Goal: Task Accomplishment & Management: Use online tool/utility

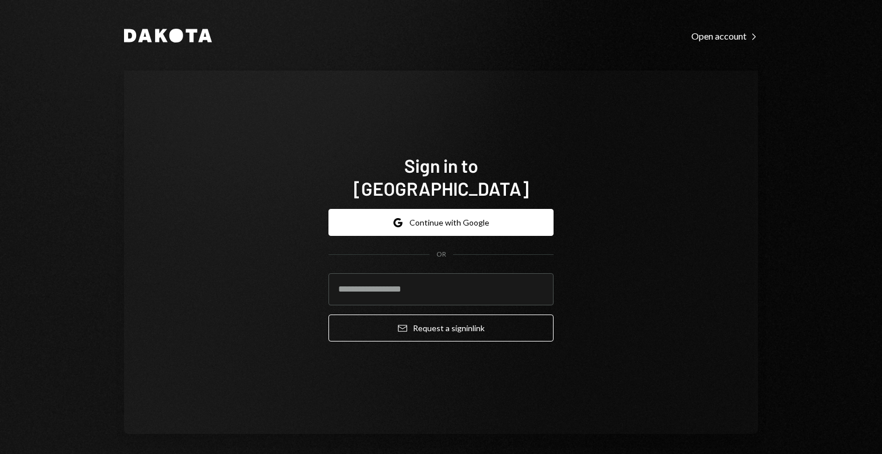
click at [199, 161] on div "Sign in to Dakota Google Continue with Google OR Email Request a sign in link" at bounding box center [441, 253] width 634 height 364
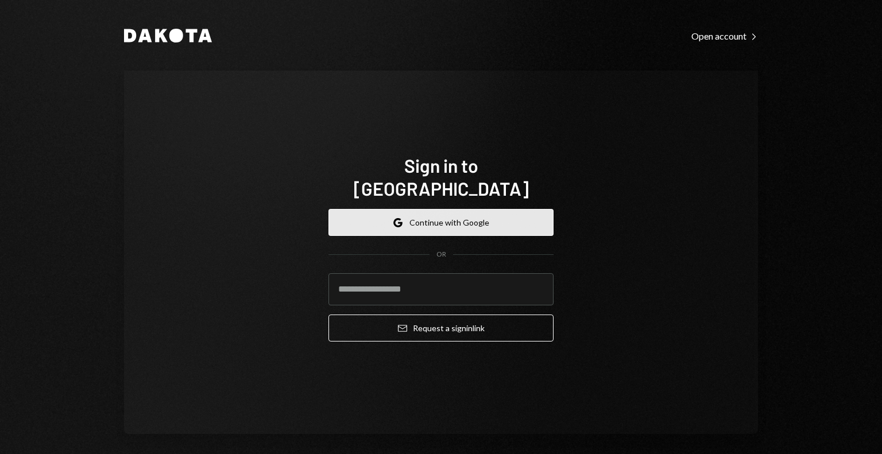
click at [430, 223] on button "Google Continue with Google" at bounding box center [441, 222] width 225 height 27
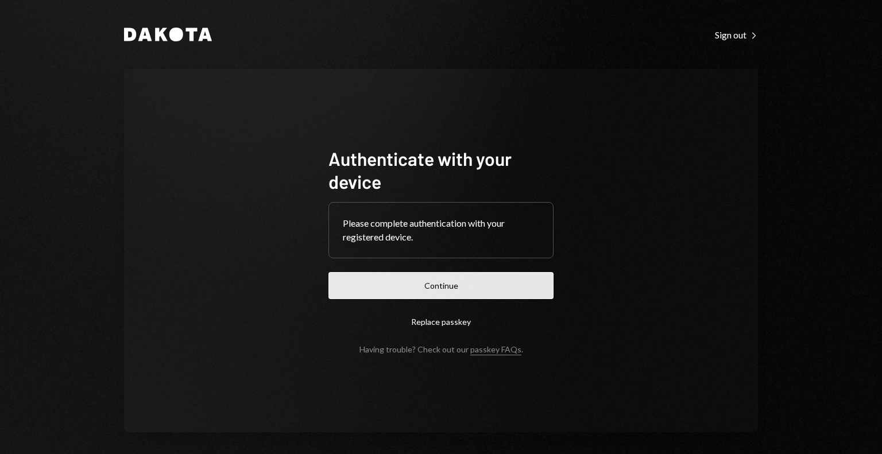
click at [494, 282] on button "Continue" at bounding box center [441, 285] width 225 height 27
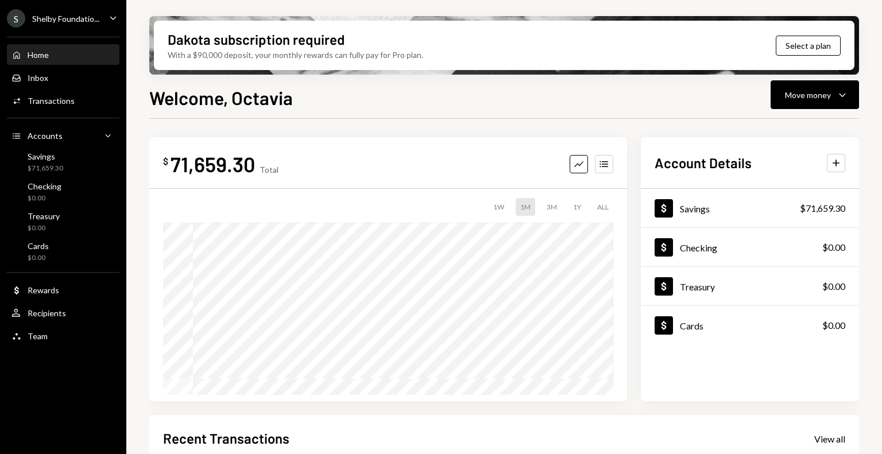
click at [99, 21] on div "S Shelby Foundatio... Caret Down" at bounding box center [63, 18] width 126 height 18
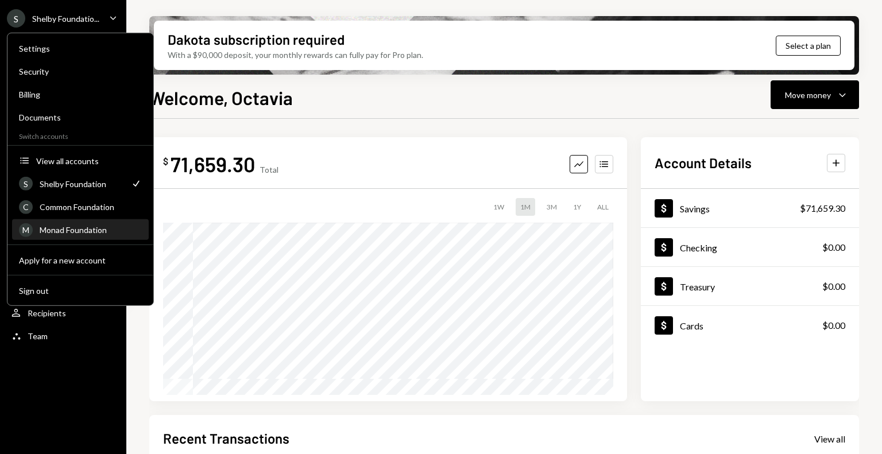
click at [86, 234] on div "Monad Foundation" at bounding box center [91, 230] width 102 height 10
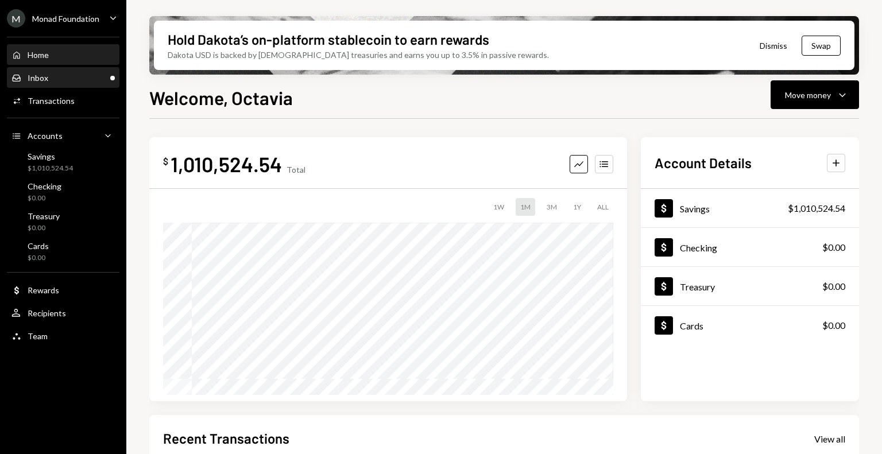
click at [41, 79] on div "Inbox" at bounding box center [38, 78] width 21 height 10
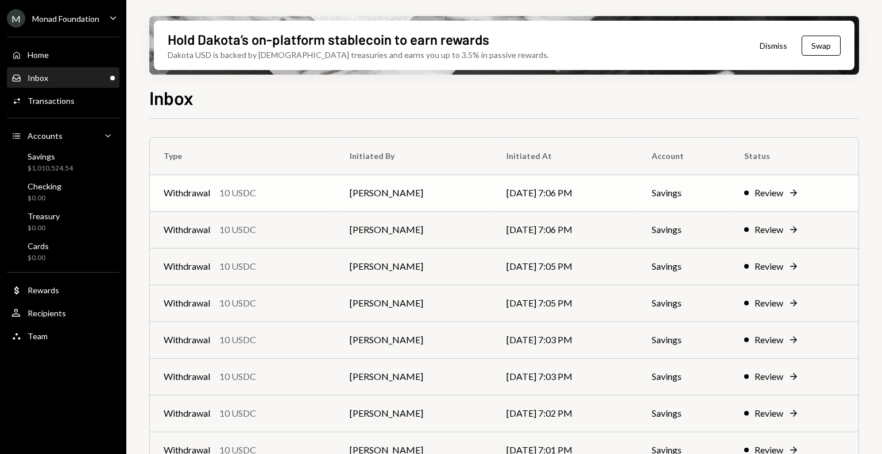
click at [269, 197] on div "Withdrawal 10 USDC" at bounding box center [243, 193] width 159 height 14
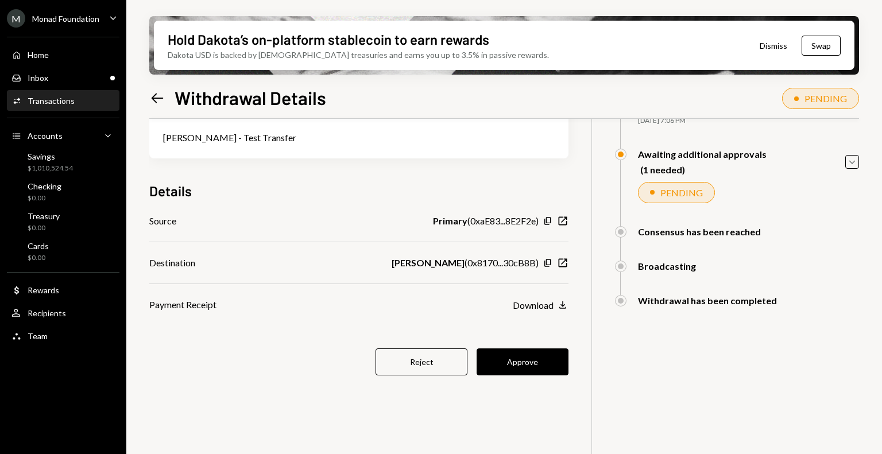
scroll to position [91, 0]
click at [532, 370] on button "Approve" at bounding box center [523, 362] width 92 height 27
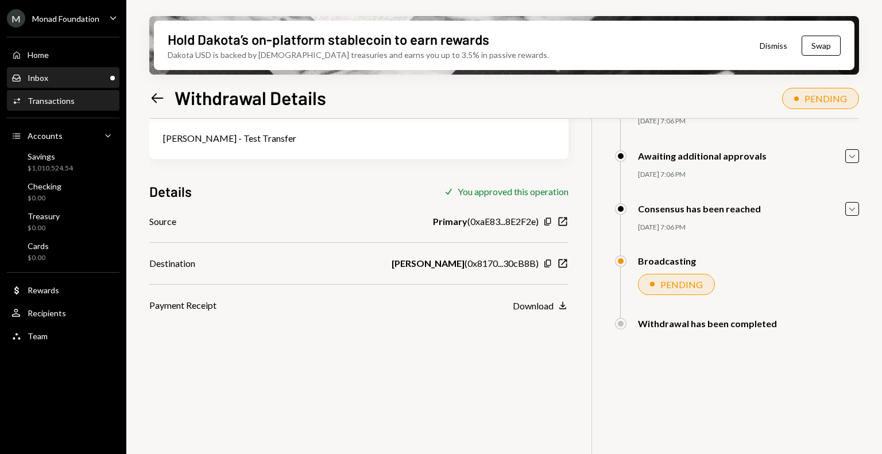
click at [83, 75] on div "Inbox Inbox" at bounding box center [62, 78] width 103 height 10
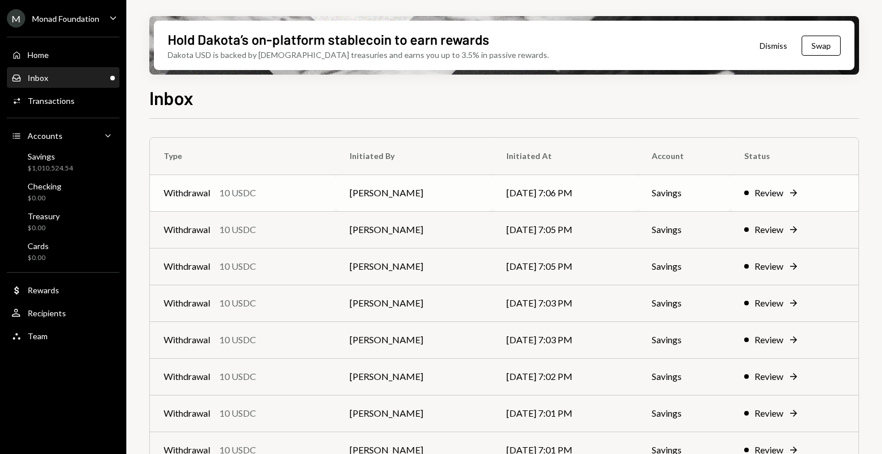
click at [298, 187] on div "Withdrawal 10 USDC" at bounding box center [243, 193] width 159 height 14
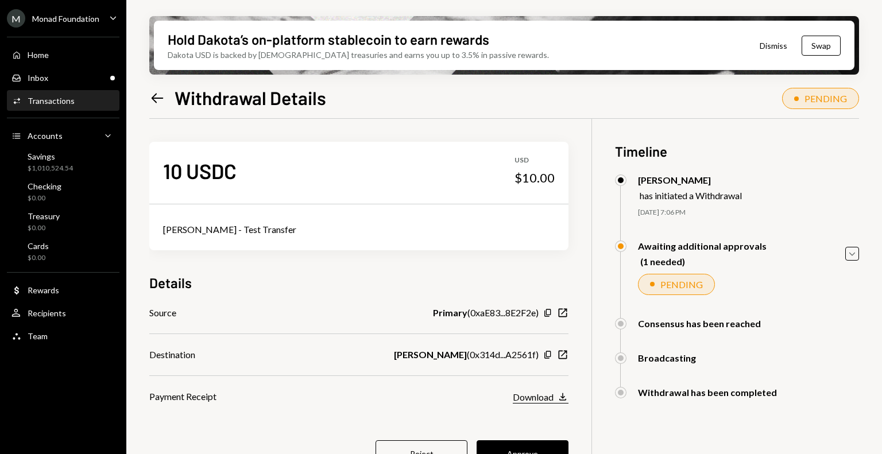
scroll to position [92, 0]
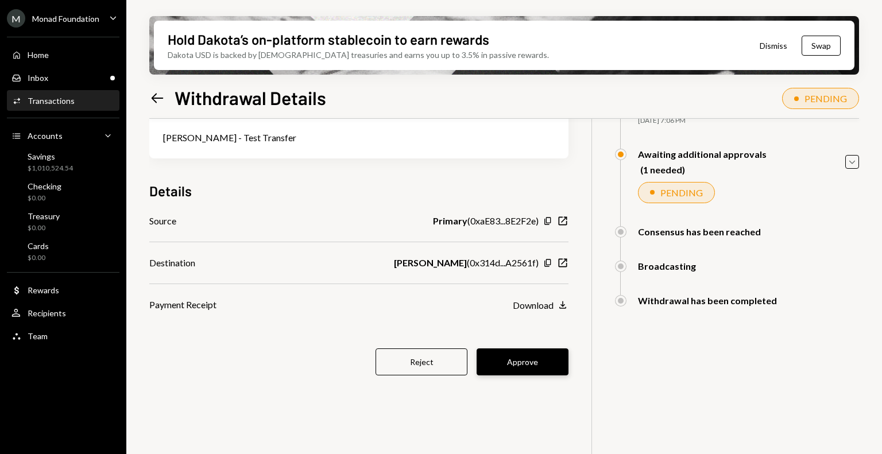
click at [523, 366] on button "Approve" at bounding box center [523, 362] width 92 height 27
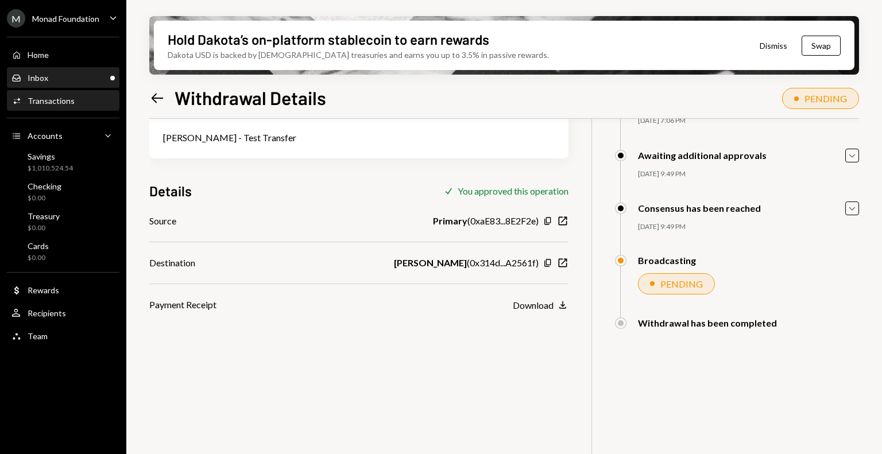
click at [63, 85] on div "Inbox Inbox" at bounding box center [62, 78] width 103 height 20
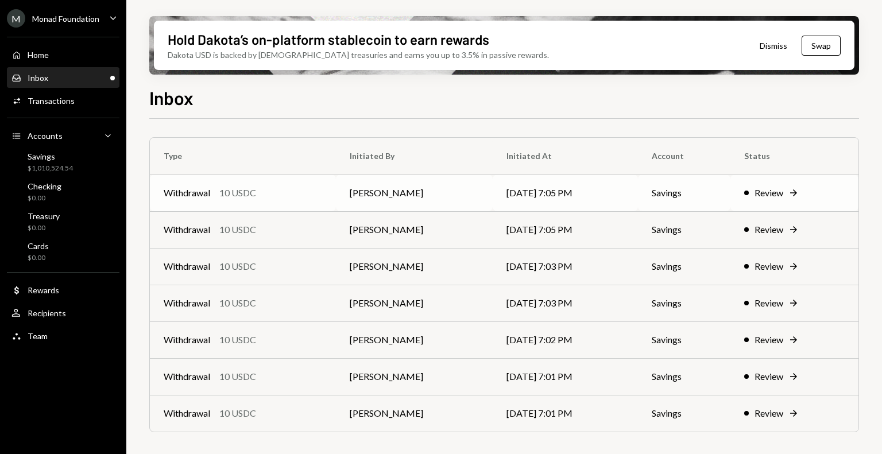
click at [258, 195] on div "Withdrawal 10 USDC" at bounding box center [243, 193] width 159 height 14
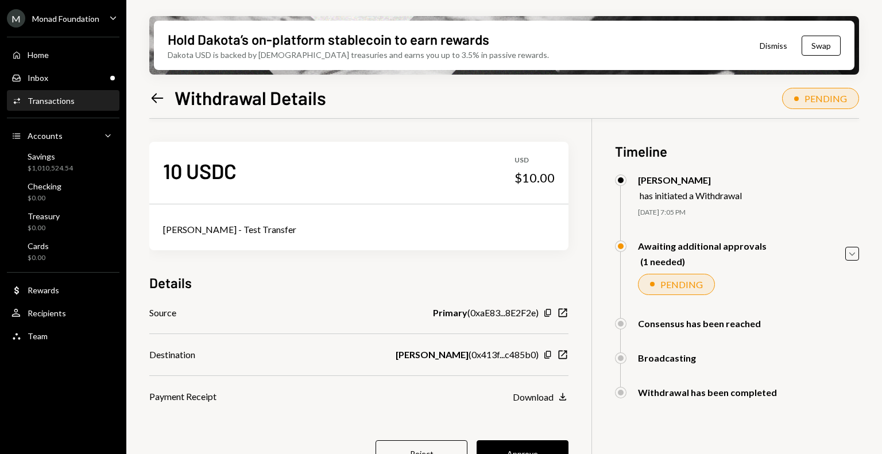
scroll to position [92, 0]
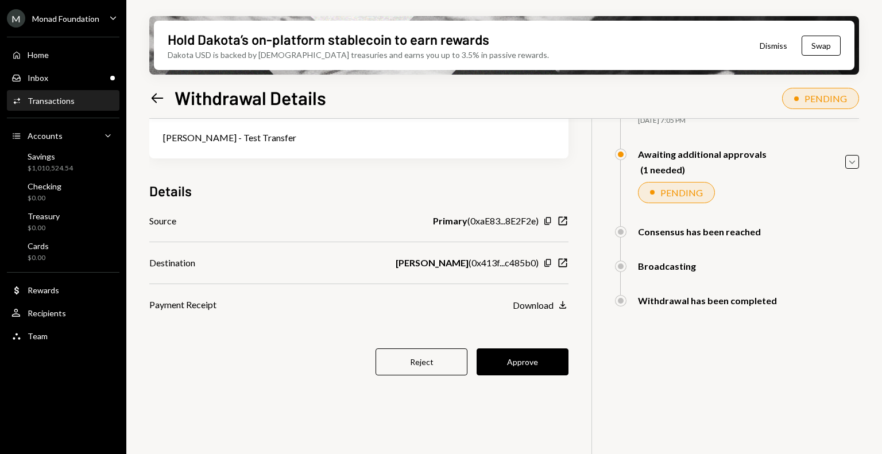
click at [509, 361] on button "Approve" at bounding box center [523, 362] width 92 height 27
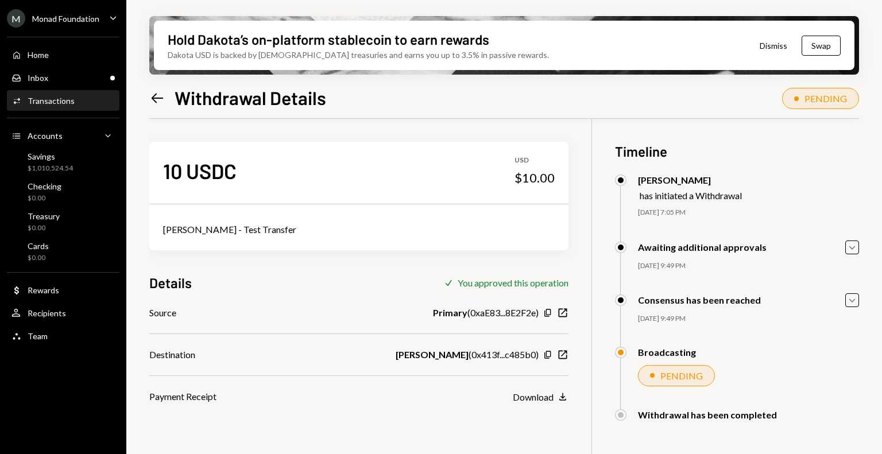
scroll to position [92, 0]
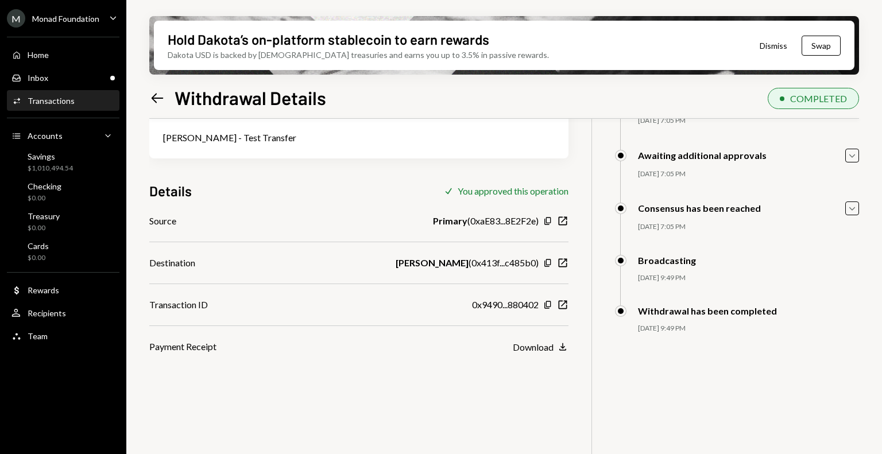
click at [61, 103] on div "Transactions" at bounding box center [51, 101] width 47 height 10
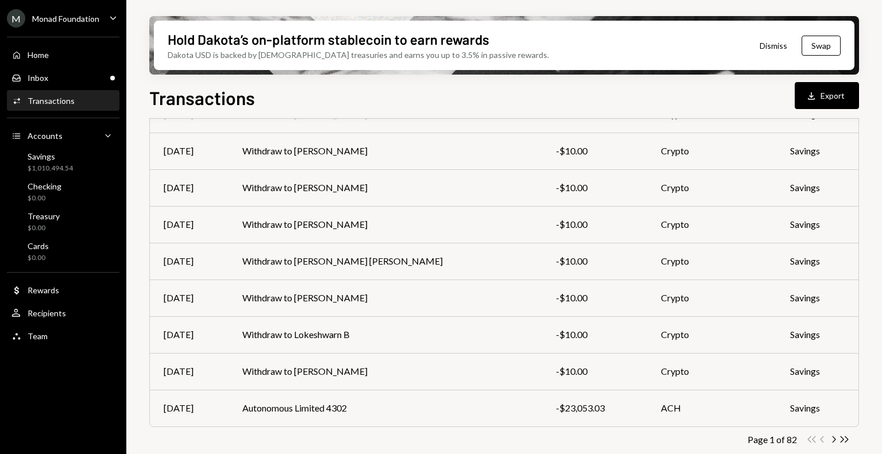
scroll to position [199, 0]
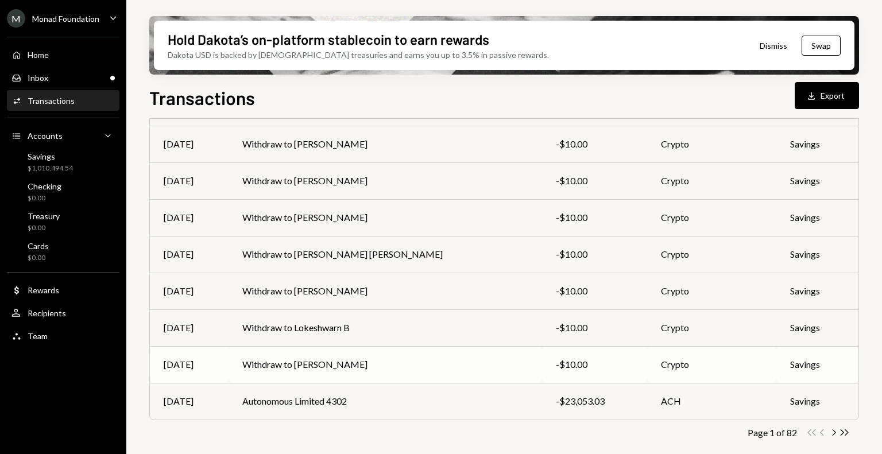
click at [289, 361] on td "Withdraw to [PERSON_NAME]" at bounding box center [386, 364] width 314 height 37
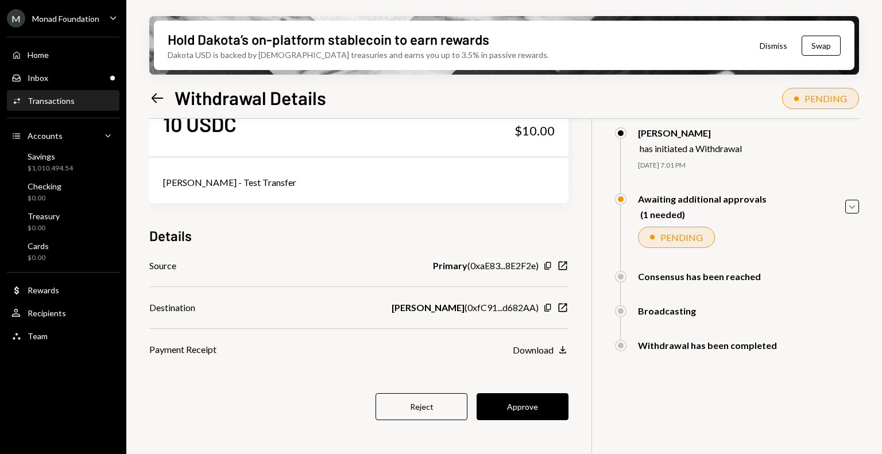
scroll to position [92, 0]
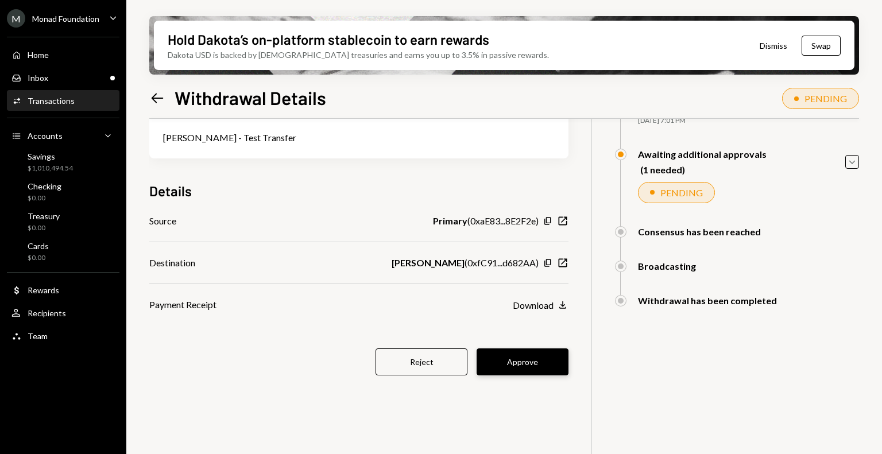
click at [530, 365] on button "Approve" at bounding box center [523, 362] width 92 height 27
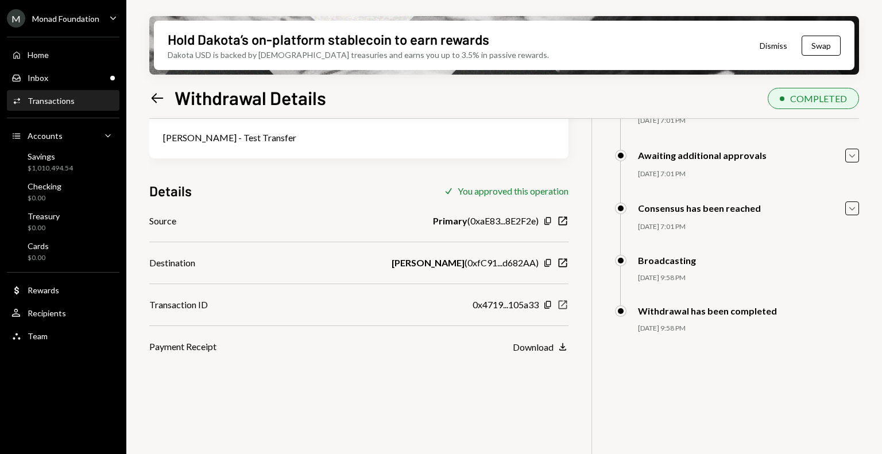
click at [565, 305] on icon "New Window" at bounding box center [562, 304] width 11 height 11
click at [68, 99] on div "Transactions" at bounding box center [51, 101] width 47 height 10
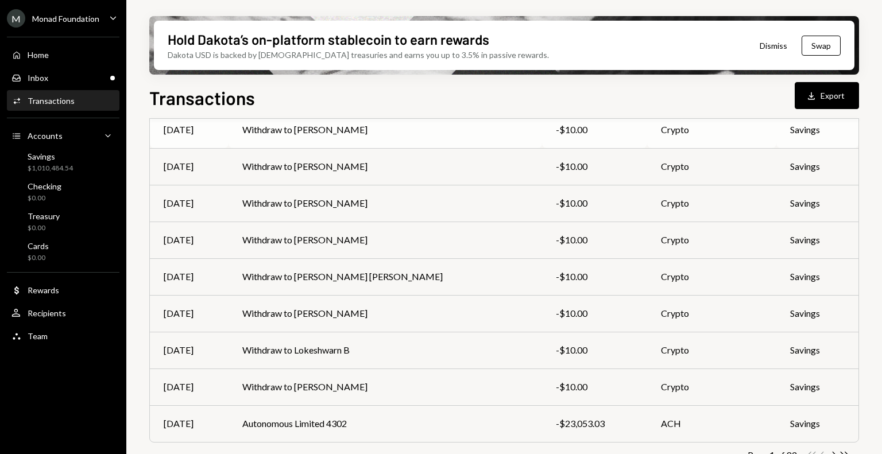
scroll to position [199, 0]
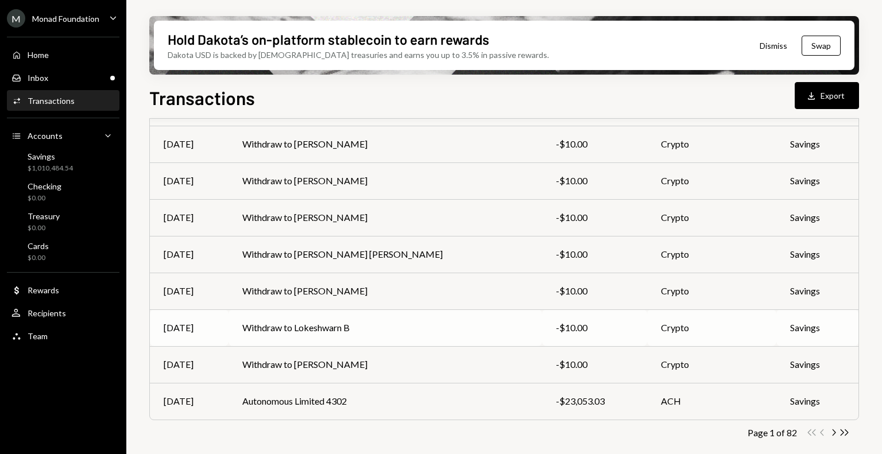
click at [360, 326] on td "Withdraw to Lokeshwarn B" at bounding box center [386, 328] width 314 height 37
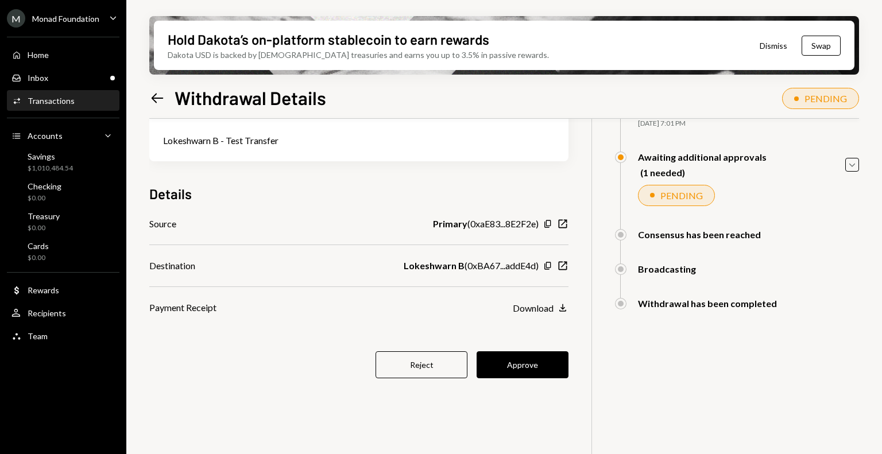
scroll to position [92, 0]
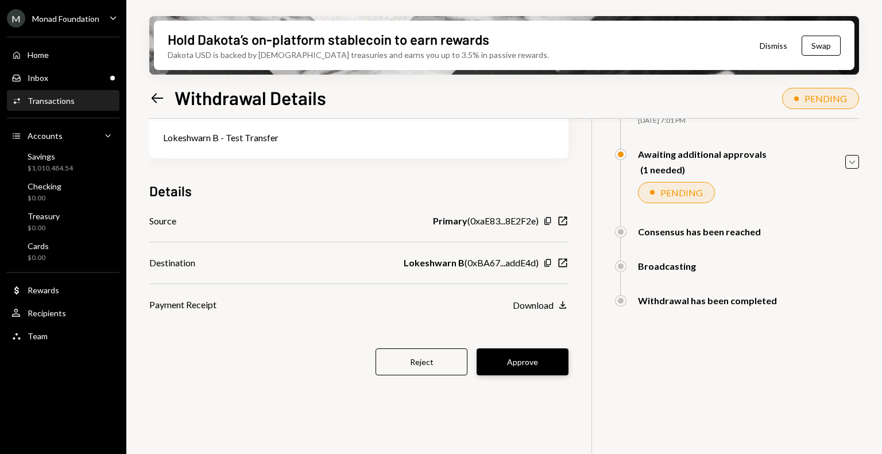
click at [532, 365] on button "Approve" at bounding box center [523, 362] width 92 height 27
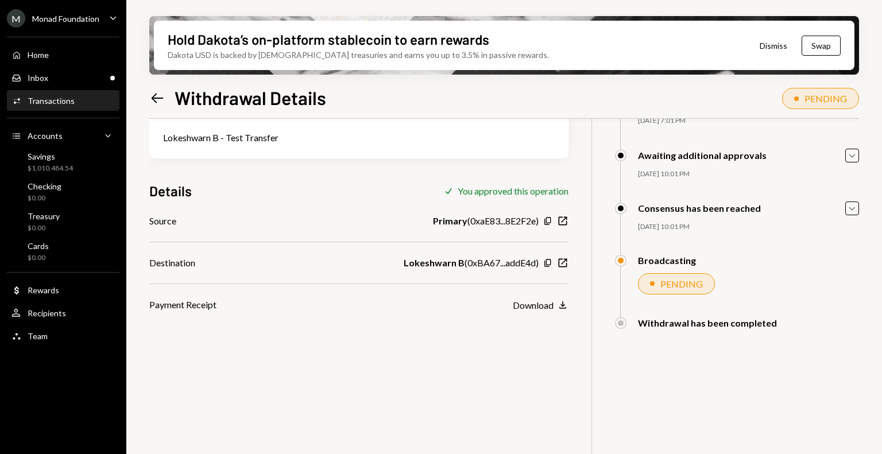
click at [197, 401] on div "10 USDC USD $10.00 Lokeshwarn B - Test Transfer Details Check You approved this…" at bounding box center [504, 254] width 710 height 454
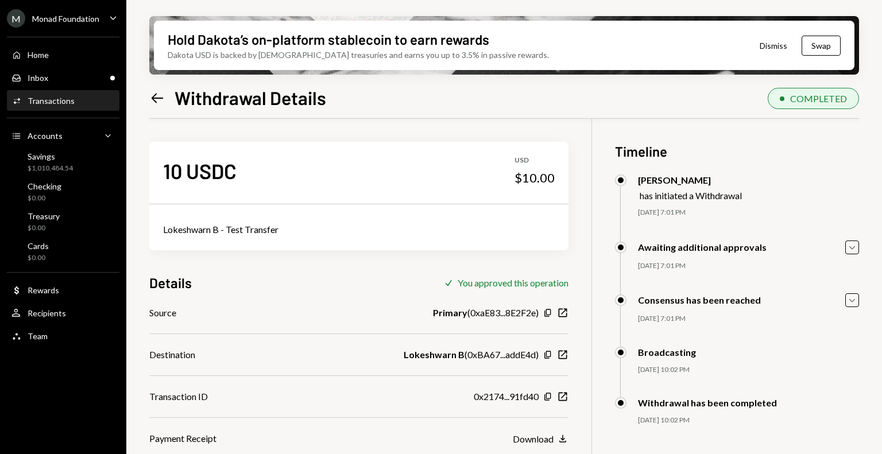
scroll to position [92, 0]
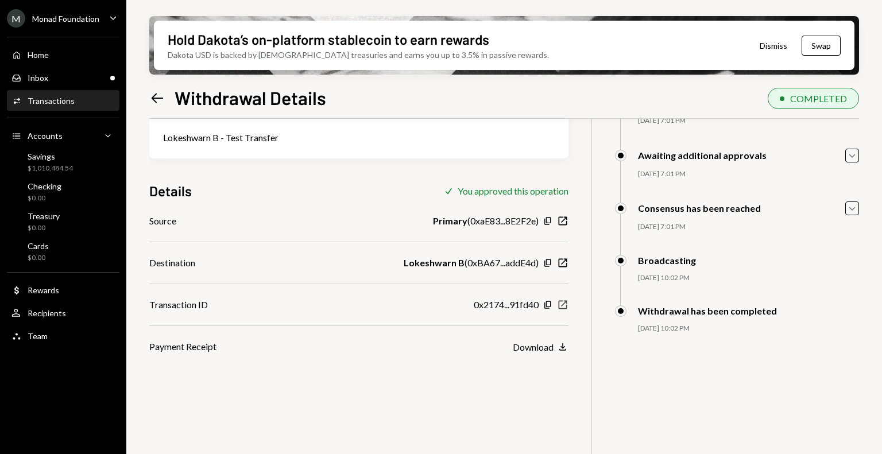
click at [565, 307] on icon "New Window" at bounding box center [562, 304] width 11 height 11
click at [85, 102] on div "Activities Transactions" at bounding box center [62, 101] width 103 height 10
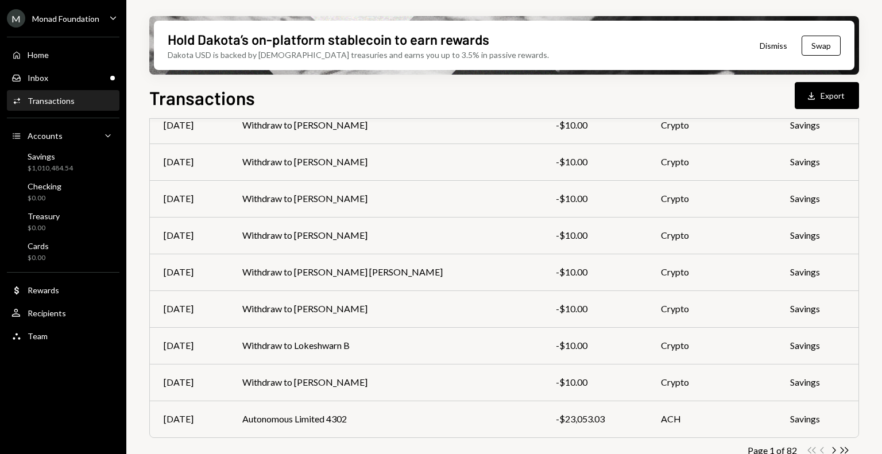
scroll to position [188, 0]
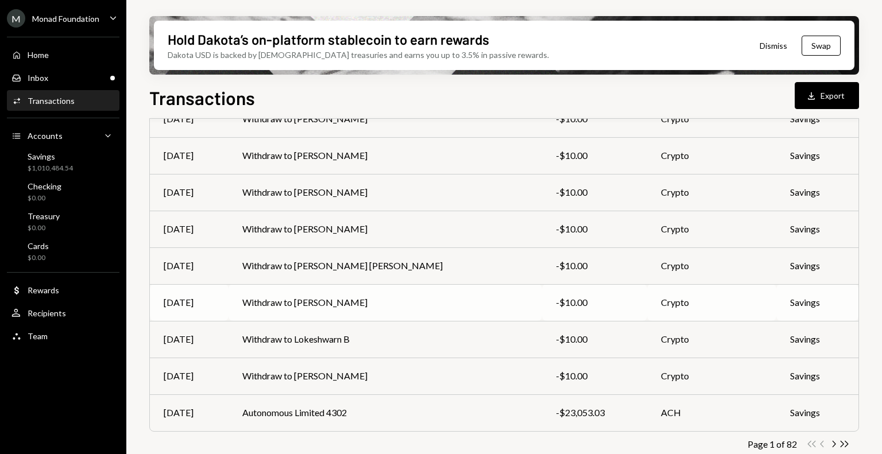
click at [319, 305] on td "Withdraw to [PERSON_NAME]" at bounding box center [386, 302] width 314 height 37
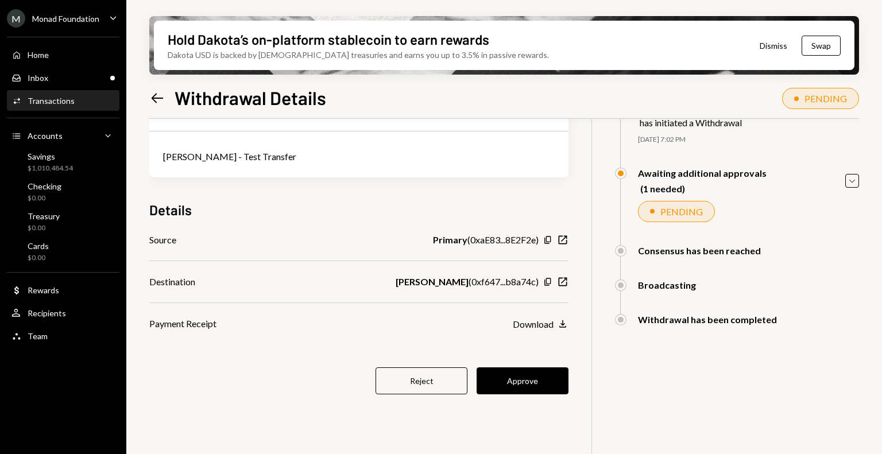
scroll to position [74, 0]
click at [524, 370] on button "Approve" at bounding box center [523, 380] width 92 height 27
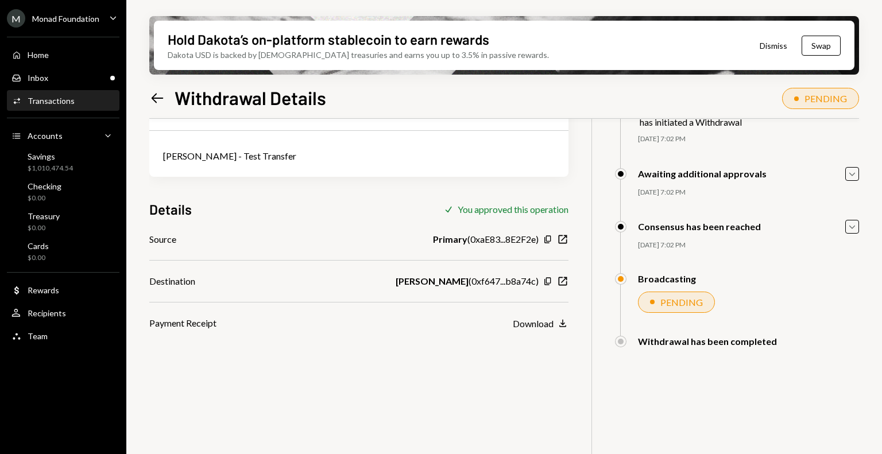
click at [319, 354] on div "10 USDC USD $10.00 Hari Prasad B K - Test Transfer Details Check You approved t…" at bounding box center [504, 272] width 710 height 454
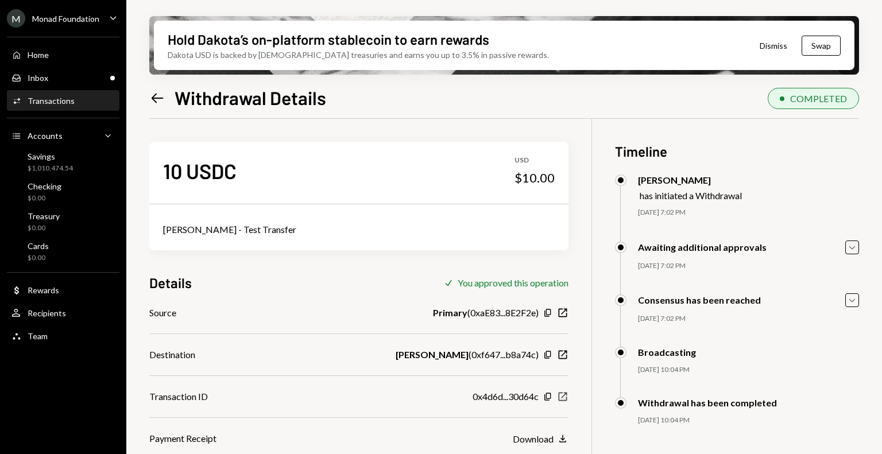
click at [565, 393] on icon "button" at bounding box center [563, 397] width 9 height 9
click at [79, 99] on div "Activities Transactions" at bounding box center [62, 101] width 103 height 10
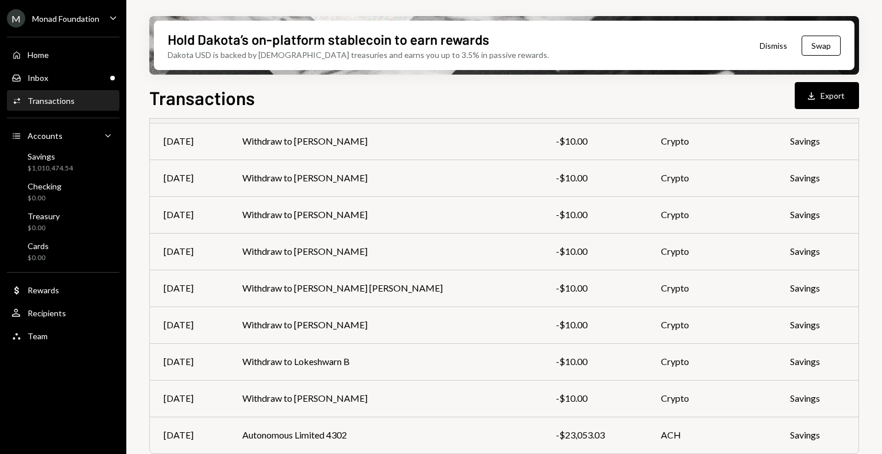
scroll to position [199, 0]
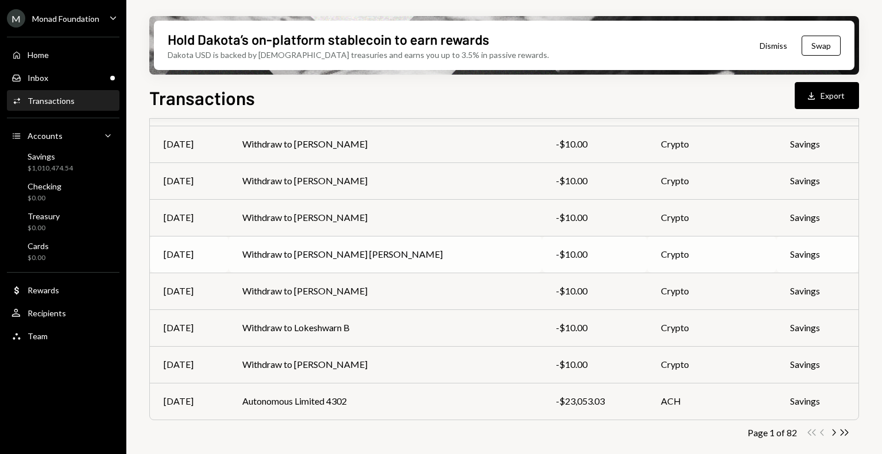
click at [352, 253] on td "Withdraw to Aditya Kumar Upadhyay" at bounding box center [386, 254] width 314 height 37
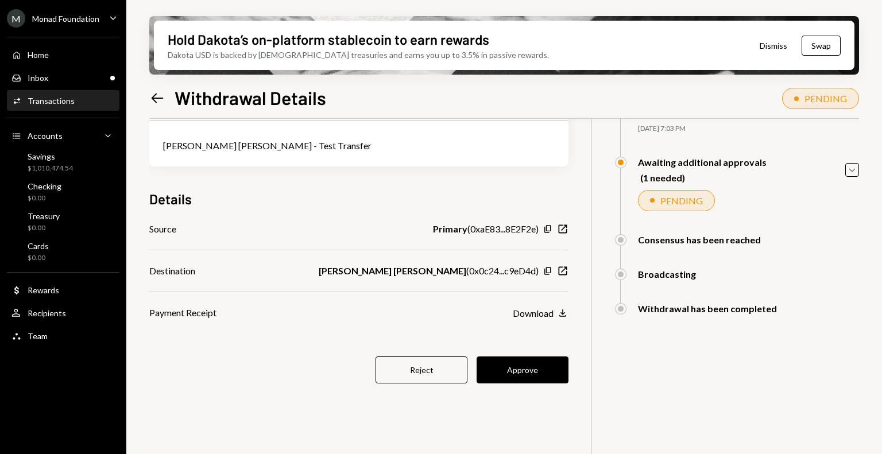
scroll to position [92, 0]
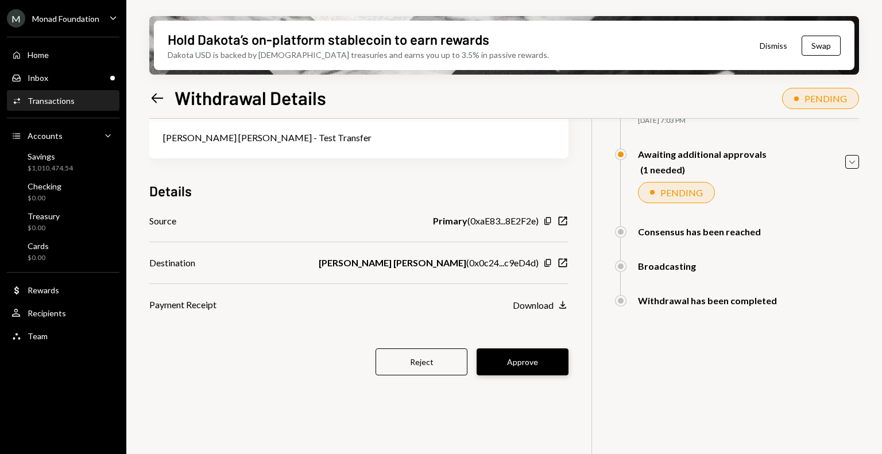
click at [540, 362] on button "Approve" at bounding box center [523, 362] width 92 height 27
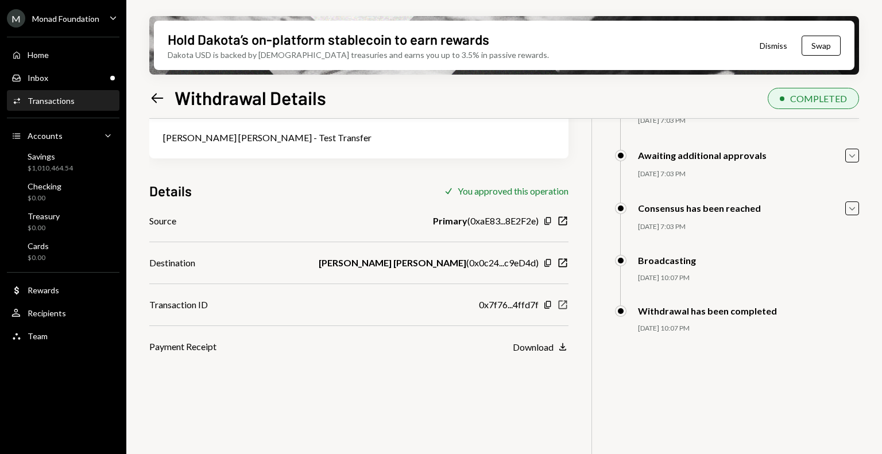
click at [565, 307] on icon "New Window" at bounding box center [562, 304] width 11 height 11
click at [55, 102] on div "Transactions" at bounding box center [51, 101] width 47 height 10
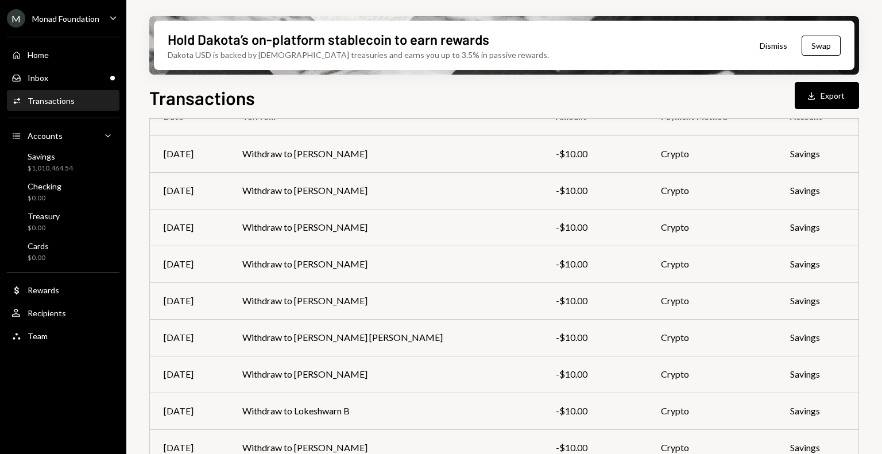
scroll to position [119, 0]
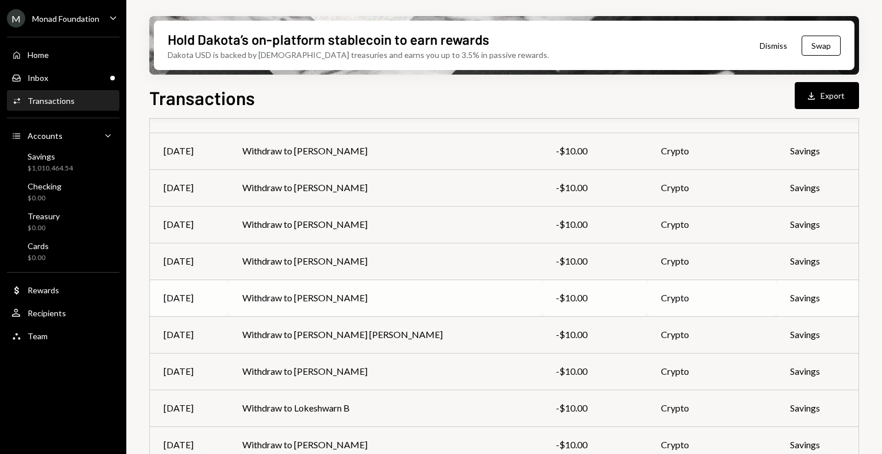
click at [320, 302] on td "Withdraw to Aditya Mahamuni" at bounding box center [386, 298] width 314 height 37
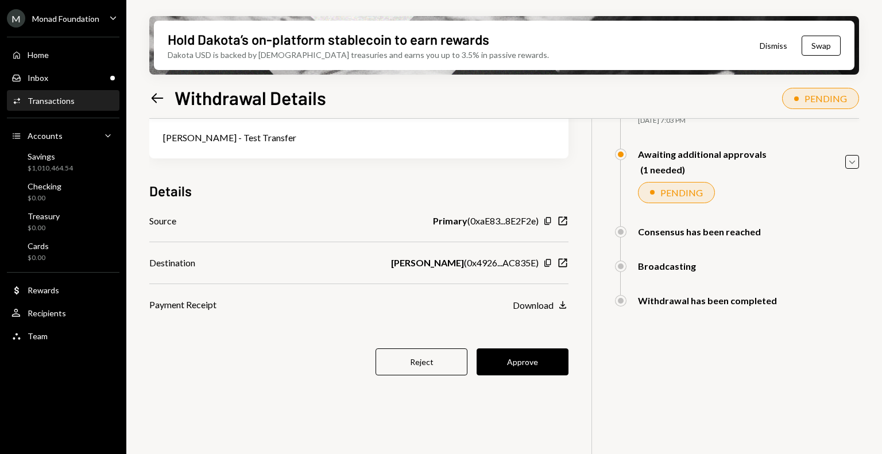
scroll to position [92, 0]
click at [520, 370] on button "Approve" at bounding box center [523, 362] width 92 height 27
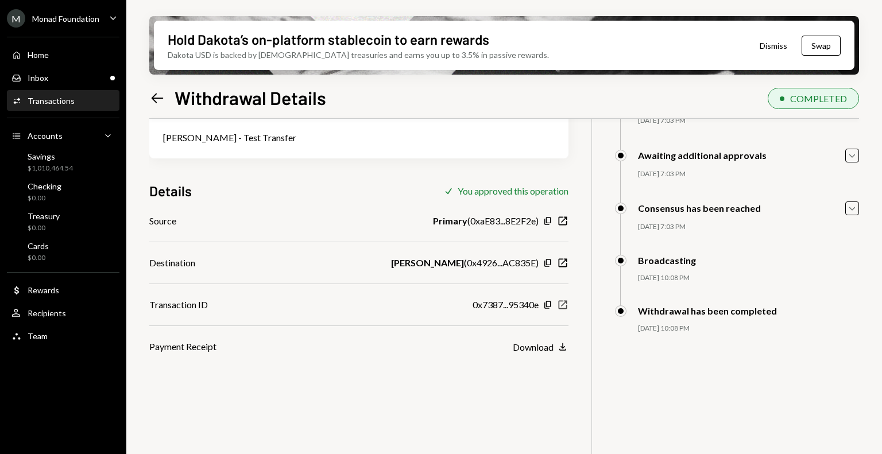
click at [563, 303] on icon "button" at bounding box center [563, 305] width 9 height 9
click at [62, 106] on div "Activities Transactions" at bounding box center [62, 101] width 103 height 20
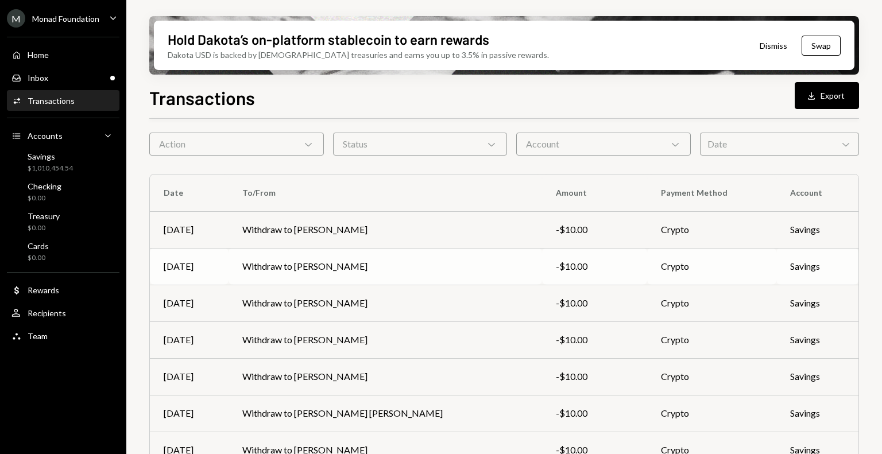
scroll to position [52, 0]
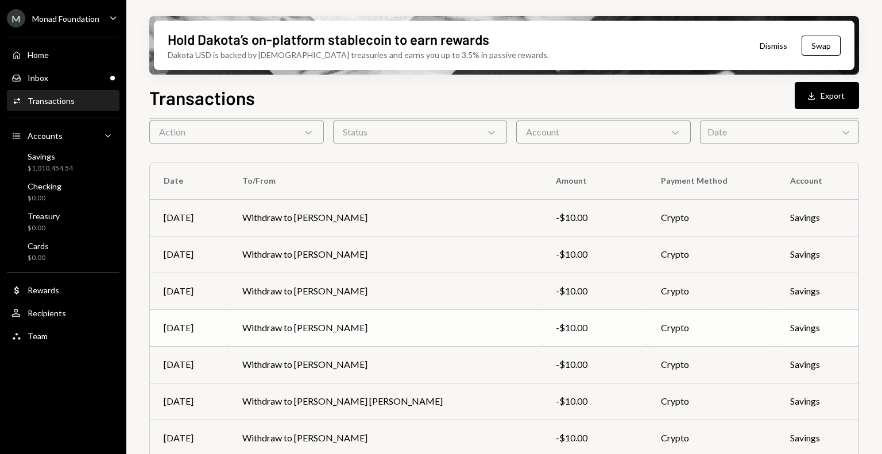
click at [306, 335] on td "Withdraw to Rishiraj Mukherjee" at bounding box center [386, 328] width 314 height 37
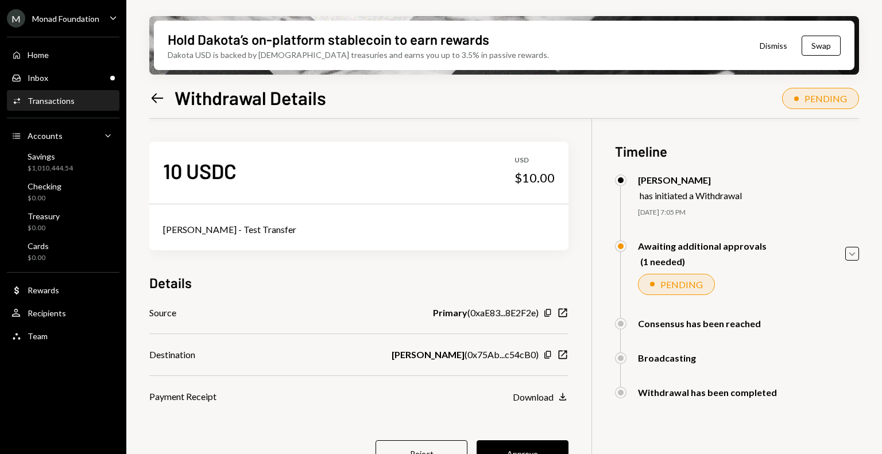
scroll to position [92, 0]
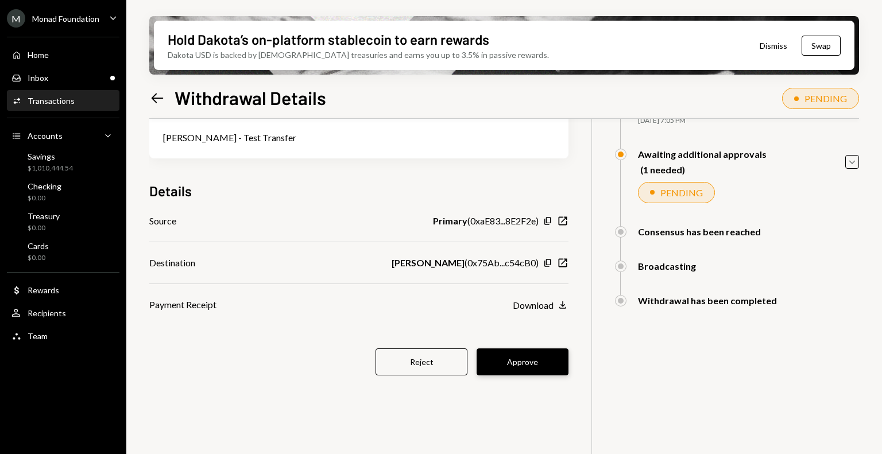
click at [519, 362] on button "Approve" at bounding box center [523, 362] width 92 height 27
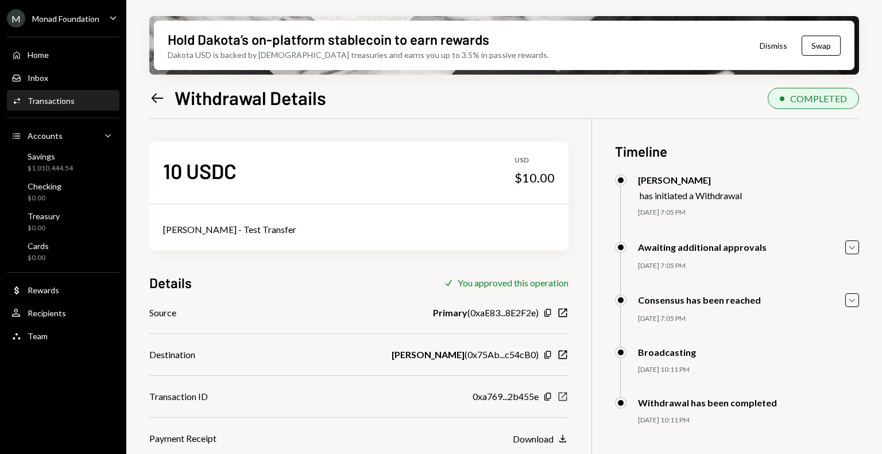
click at [567, 399] on icon "New Window" at bounding box center [562, 396] width 11 height 11
click at [64, 94] on div "Activities Transactions" at bounding box center [62, 101] width 103 height 20
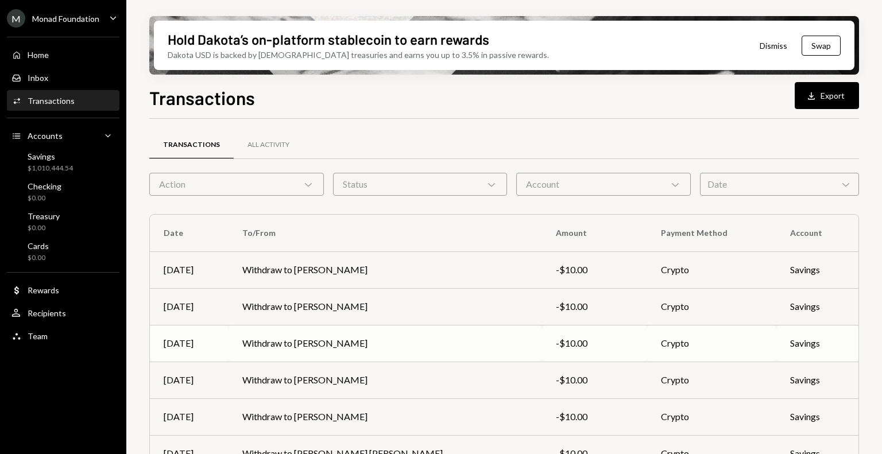
click at [327, 344] on td "Withdraw to Zhang Long" at bounding box center [386, 343] width 314 height 37
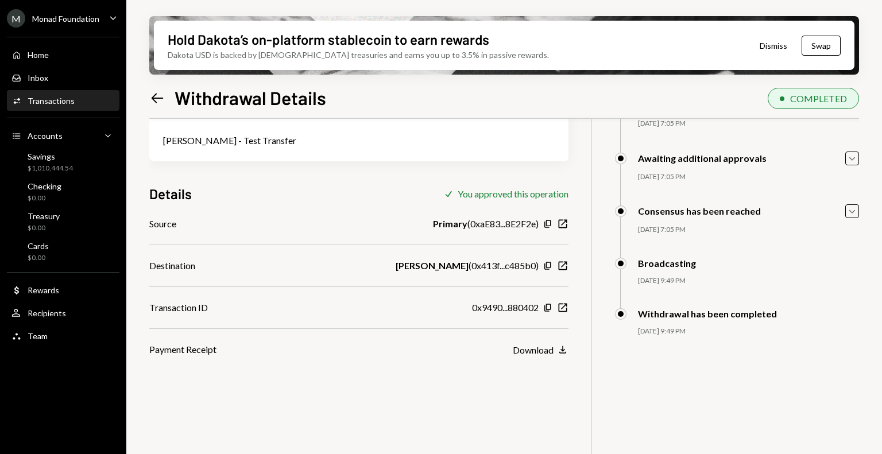
scroll to position [92, 0]
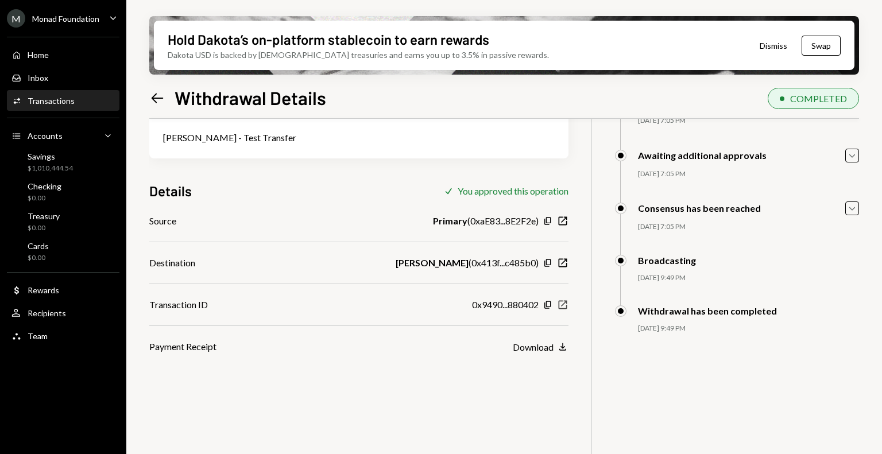
click at [565, 310] on icon "New Window" at bounding box center [562, 304] width 11 height 11
click at [72, 98] on div "Activities Transactions" at bounding box center [62, 101] width 103 height 10
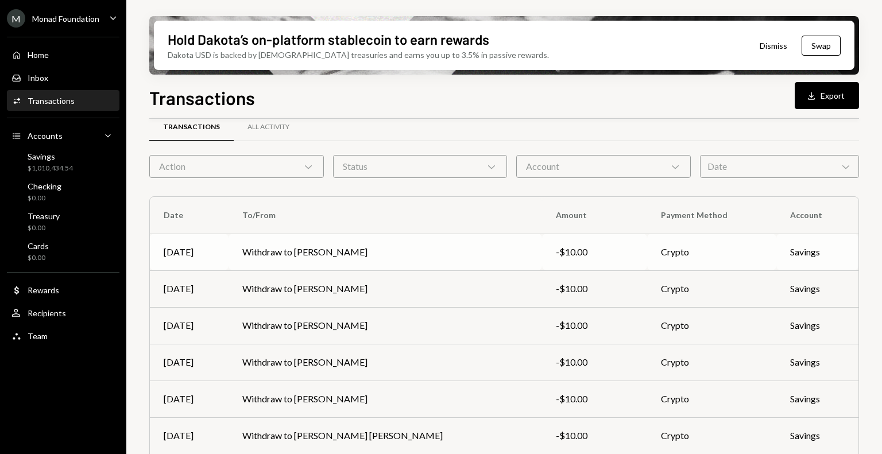
scroll to position [18, 0]
click at [329, 292] on td "Withdraw to Zhang Ganyong" at bounding box center [386, 288] width 314 height 37
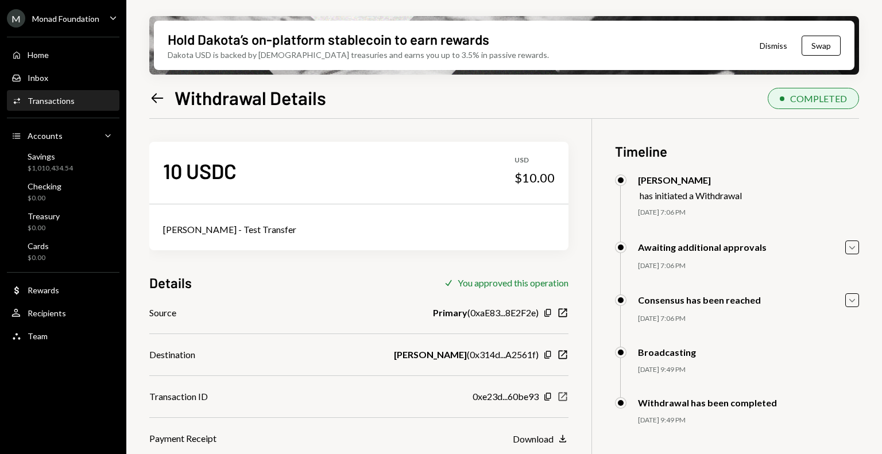
click at [567, 397] on icon "New Window" at bounding box center [562, 396] width 11 height 11
click at [57, 105] on div "Transactions" at bounding box center [51, 101] width 47 height 10
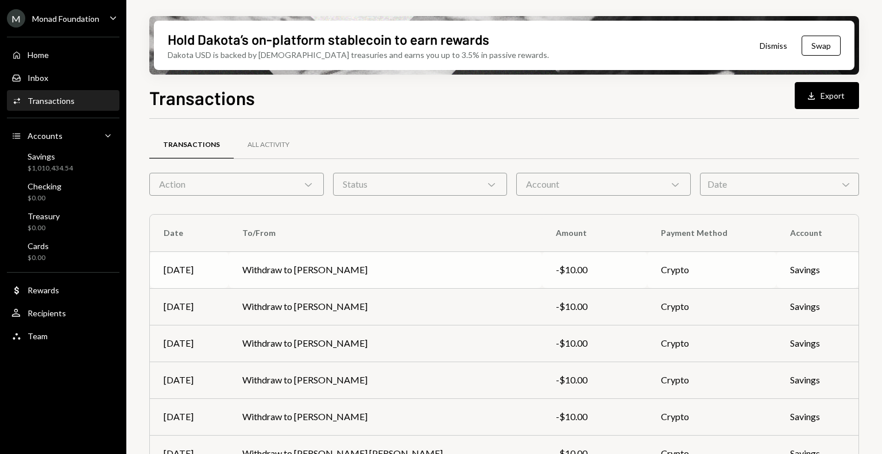
click at [319, 270] on td "Withdraw to Lu Tianyi" at bounding box center [386, 270] width 314 height 37
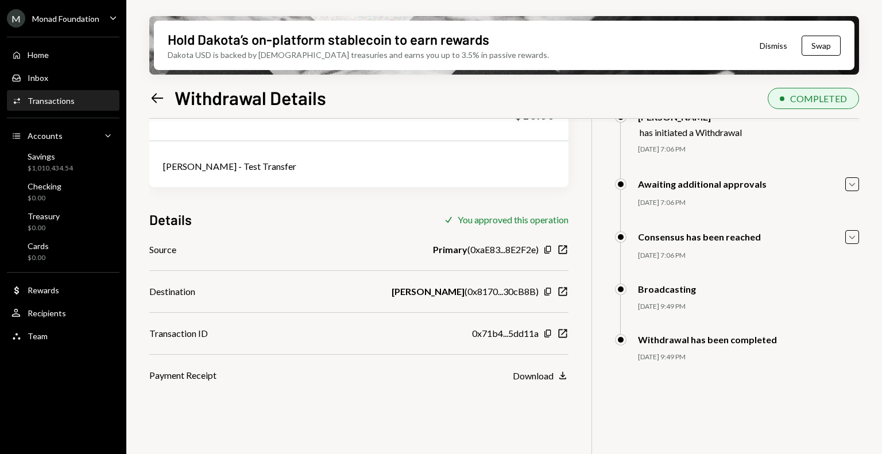
scroll to position [64, 0]
click at [62, 104] on div "Transactions" at bounding box center [51, 101] width 47 height 10
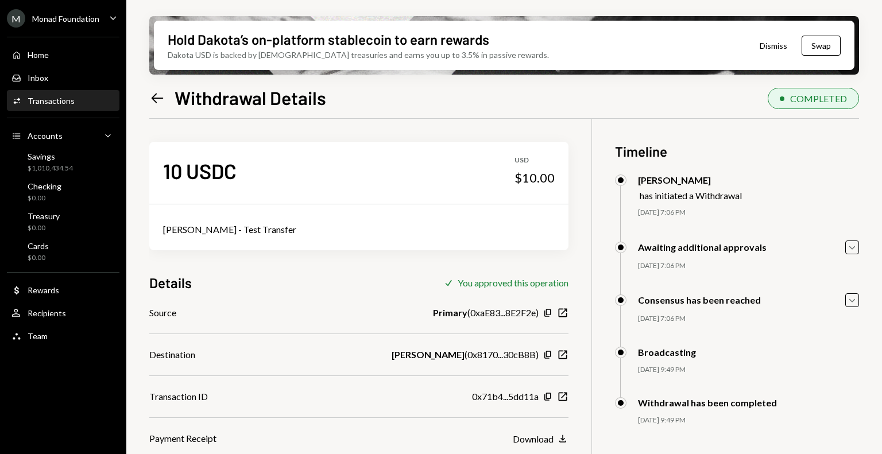
scroll to position [92, 0]
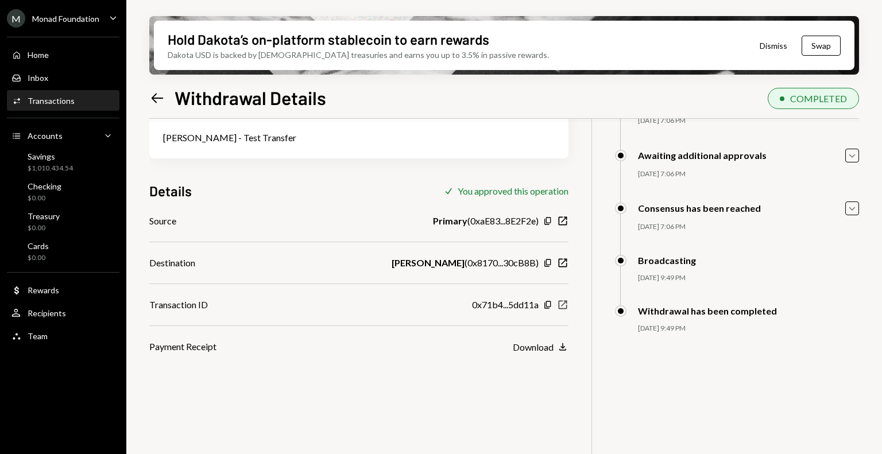
click at [563, 303] on icon "New Window" at bounding box center [562, 304] width 11 height 11
click at [57, 160] on div "Savings" at bounding box center [50, 157] width 45 height 10
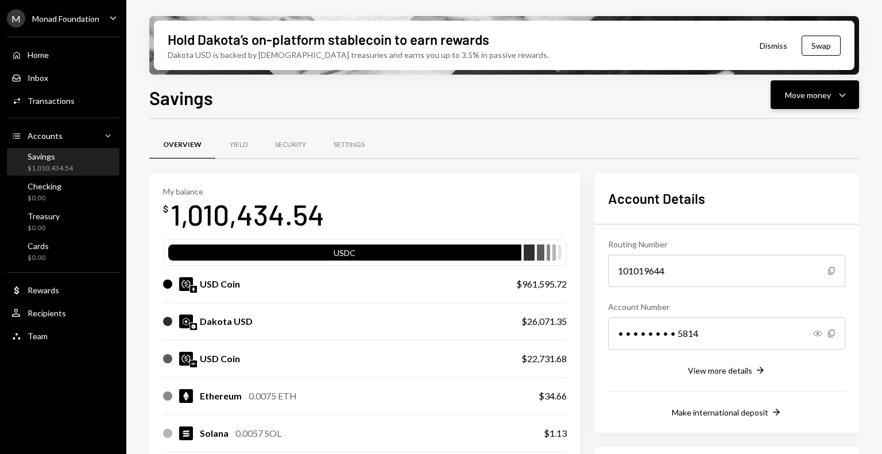
click at [829, 83] on button "Move money Caret Down" at bounding box center [815, 94] width 88 height 29
click at [774, 135] on div "Send" at bounding box center [806, 129] width 84 height 12
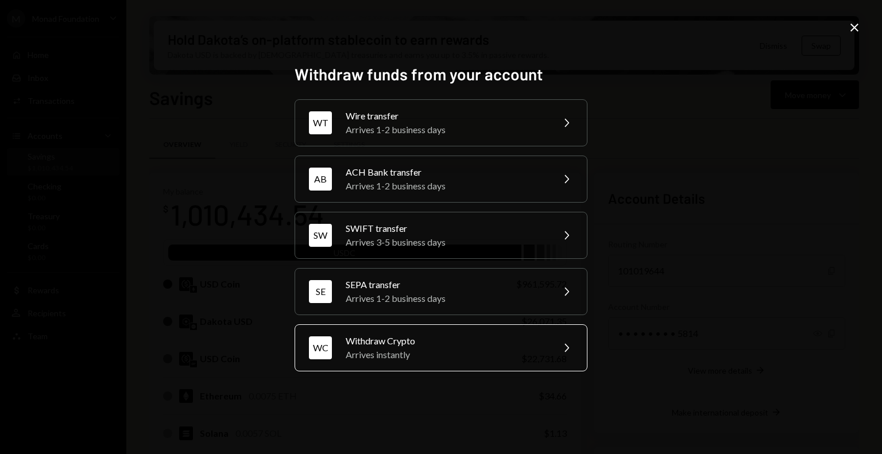
click at [480, 349] on div "Arrives instantly" at bounding box center [446, 355] width 200 height 14
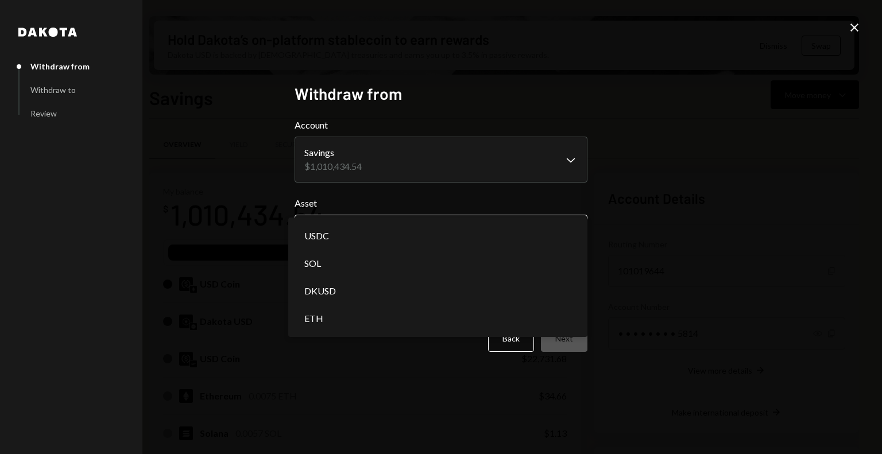
click at [485, 230] on body "M Monad Foundation Caret Down Home Home Inbox Inbox Activities Transactions Acc…" at bounding box center [441, 227] width 882 height 454
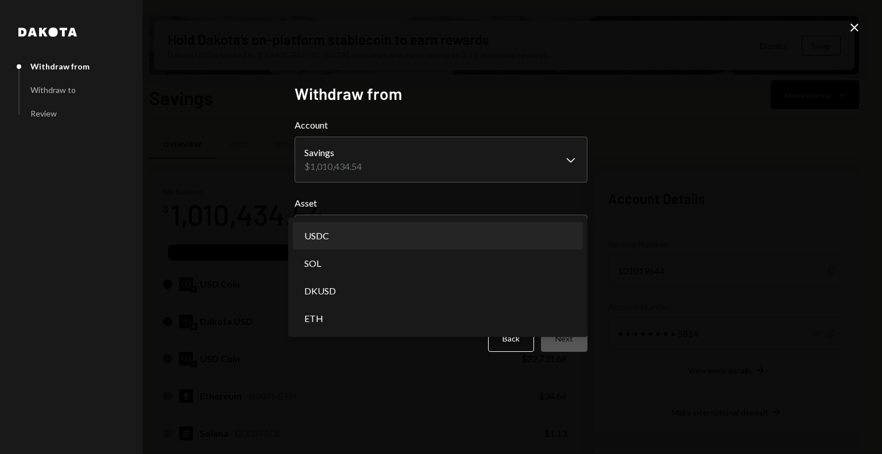
select select "****"
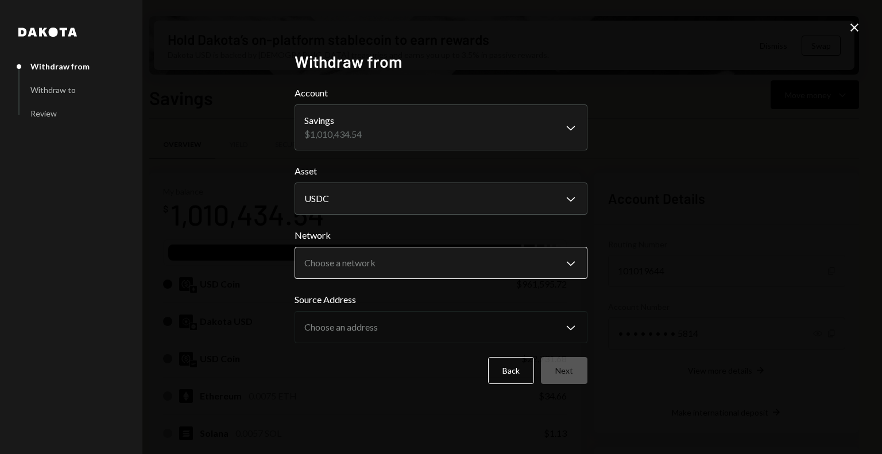
click at [504, 268] on body "M Monad Foundation Caret Down Home Home Inbox Inbox Activities Transactions Acc…" at bounding box center [441, 227] width 882 height 454
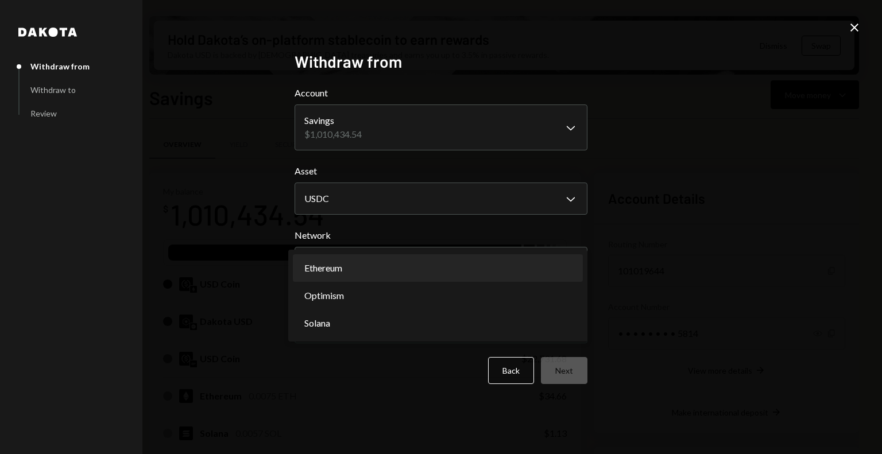
select select "**********"
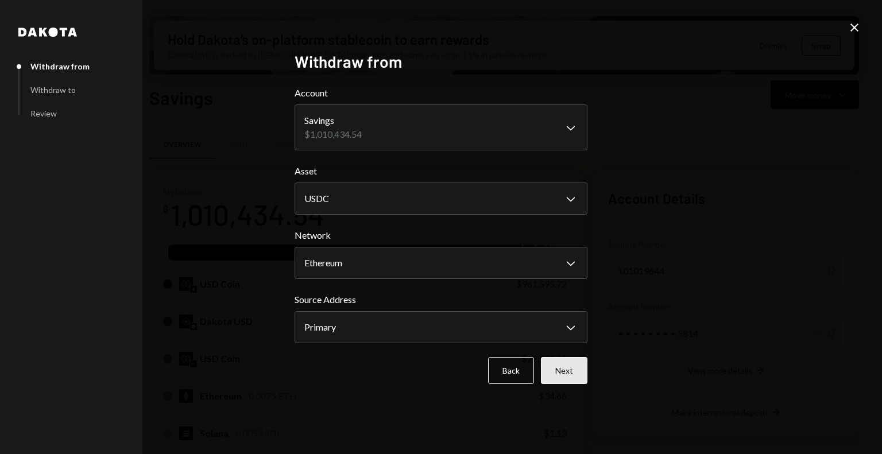
click at [573, 365] on button "Next" at bounding box center [564, 370] width 47 height 27
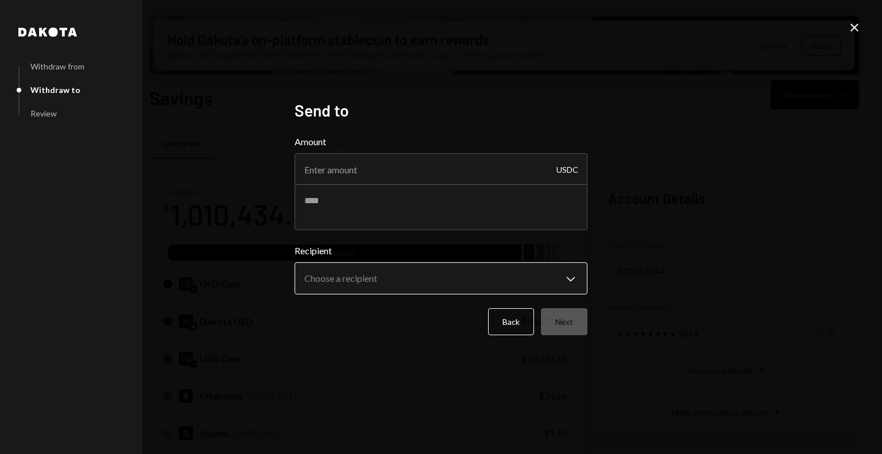
click at [486, 284] on body "M Monad Foundation Caret Down Home Home Inbox Inbox Activities Transactions Acc…" at bounding box center [441, 227] width 882 height 454
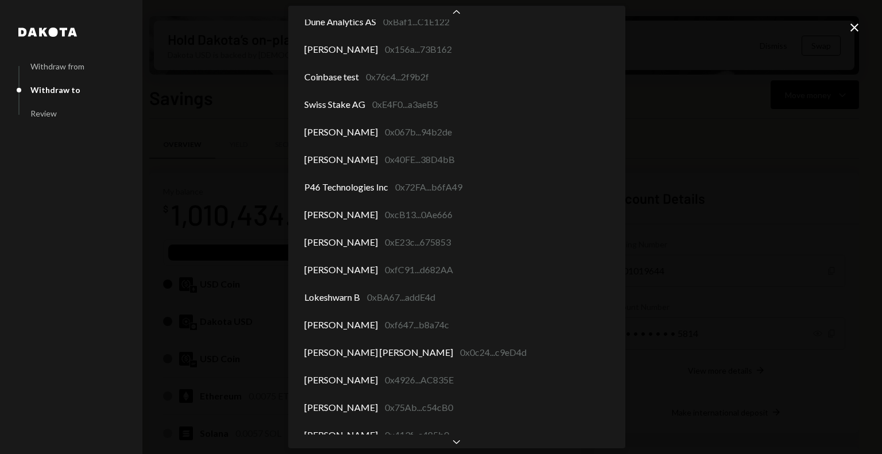
scroll to position [5011, 0]
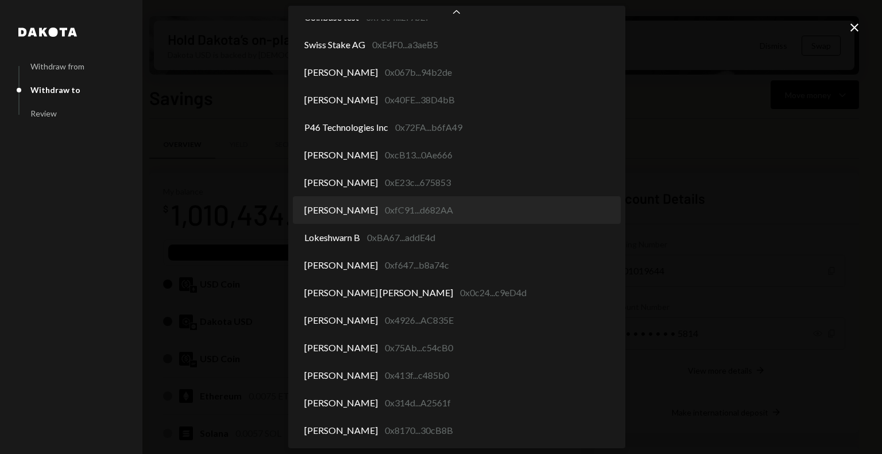
select select "**********"
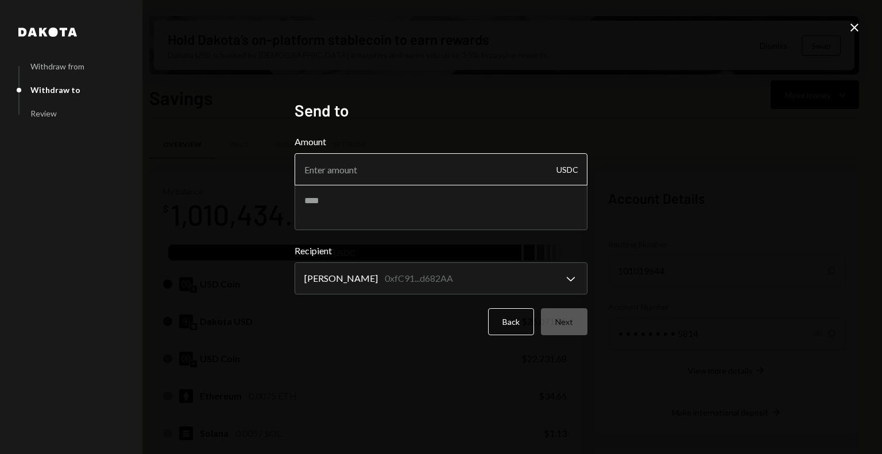
click at [322, 173] on input "Amount" at bounding box center [441, 169] width 293 height 32
type input "790"
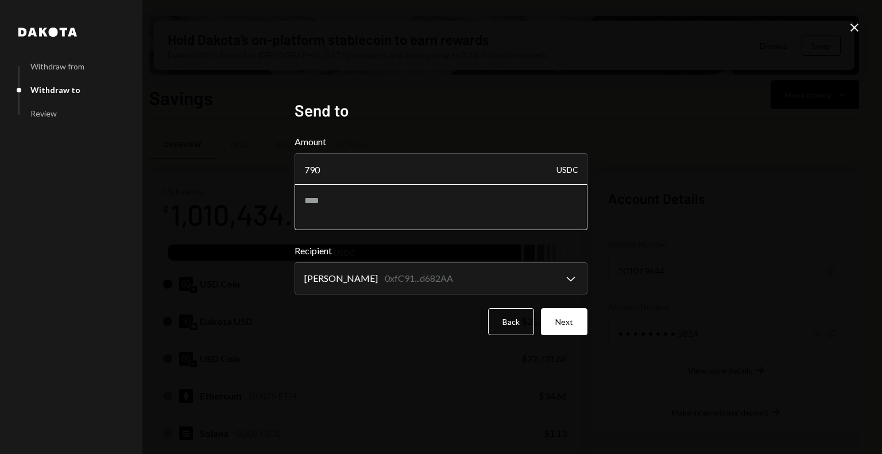
click at [360, 210] on textarea at bounding box center [441, 207] width 293 height 46
paste textarea "**********"
type textarea "**********"
click at [564, 319] on button "Next" at bounding box center [564, 321] width 47 height 27
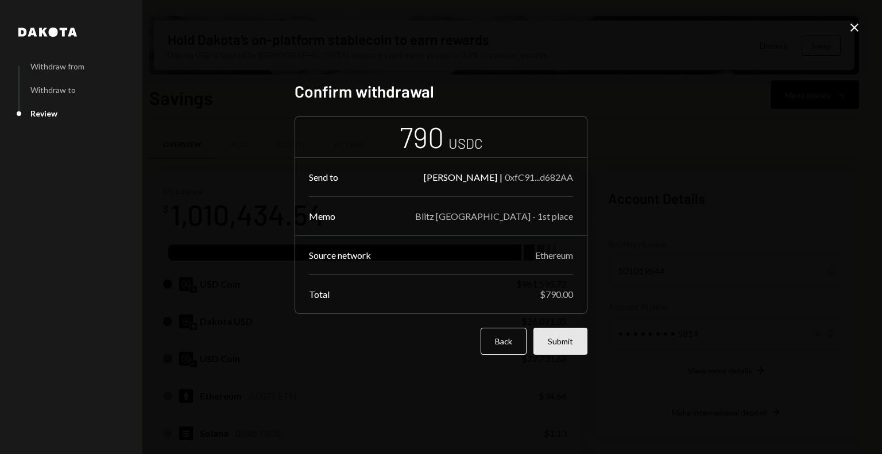
click at [556, 342] on button "Submit" at bounding box center [561, 341] width 54 height 27
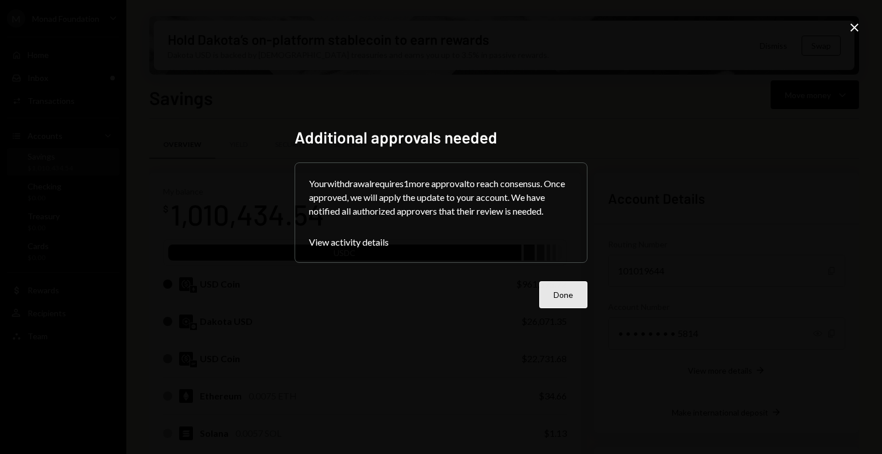
click at [566, 289] on button "Done" at bounding box center [563, 294] width 48 height 27
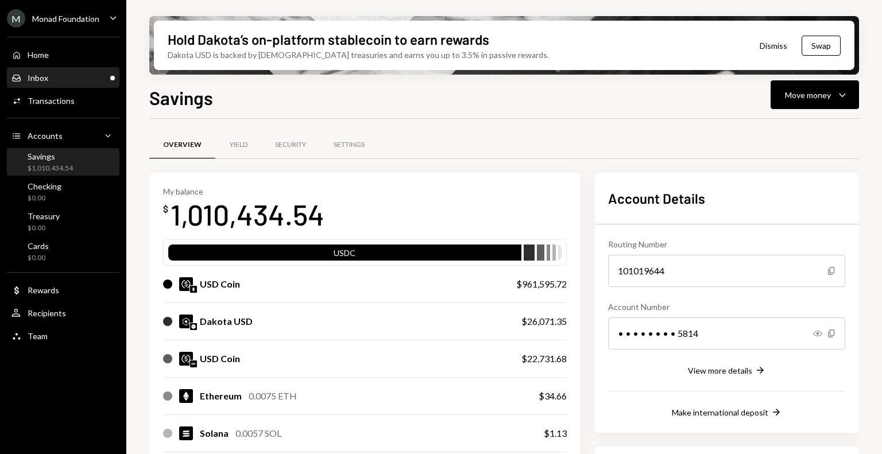
click at [79, 71] on div "Inbox Inbox" at bounding box center [62, 78] width 103 height 20
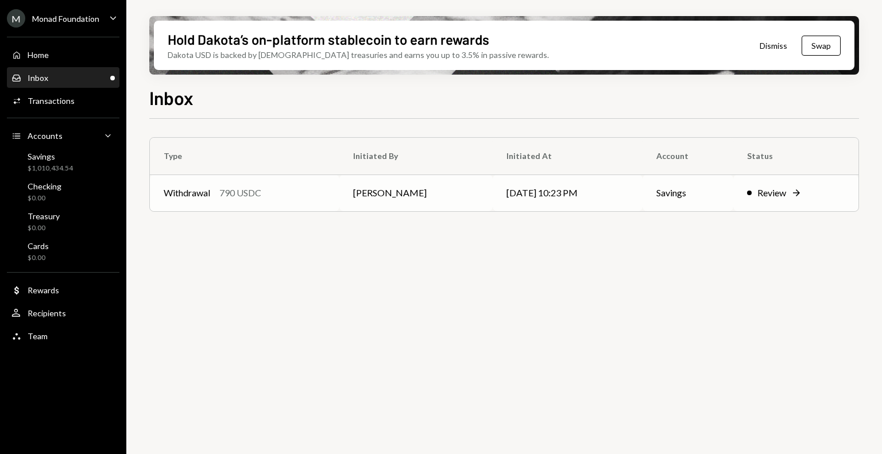
click at [286, 197] on div "Withdrawal 790 USDC" at bounding box center [245, 193] width 162 height 14
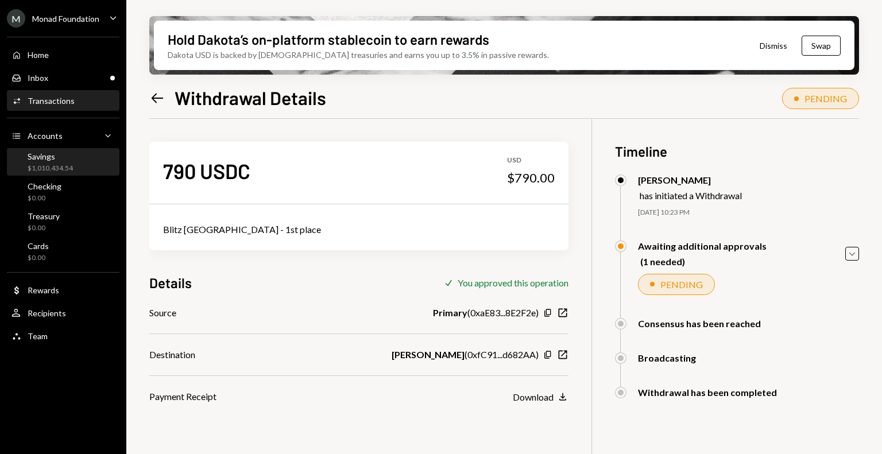
click at [37, 157] on div "Savings" at bounding box center [50, 157] width 45 height 10
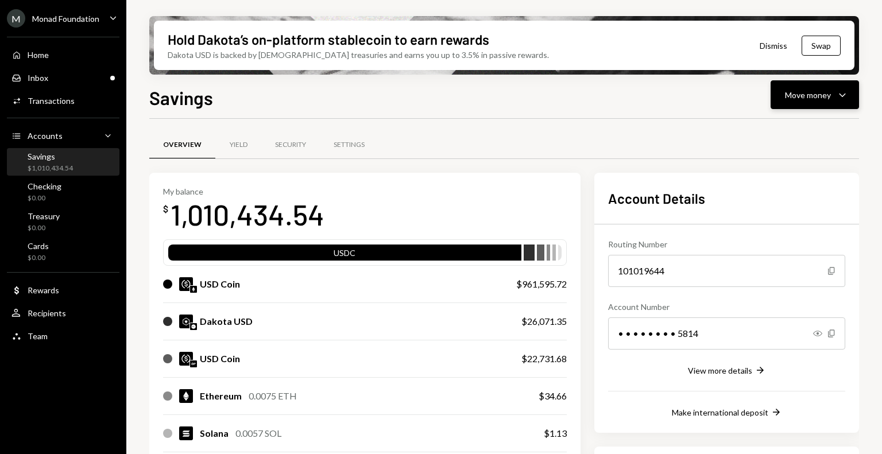
click at [818, 101] on div "Move money Caret Down" at bounding box center [815, 95] width 60 height 14
click at [791, 128] on div "Send" at bounding box center [806, 129] width 84 height 12
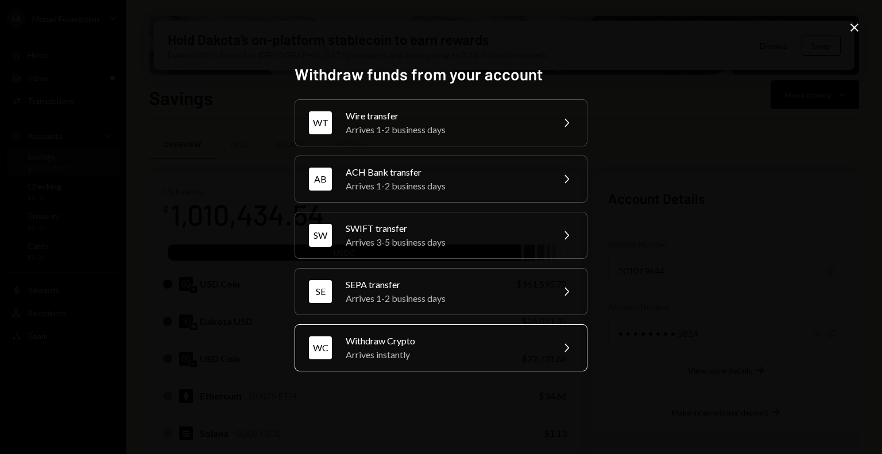
click at [428, 348] on div "Arrives instantly" at bounding box center [446, 355] width 200 height 14
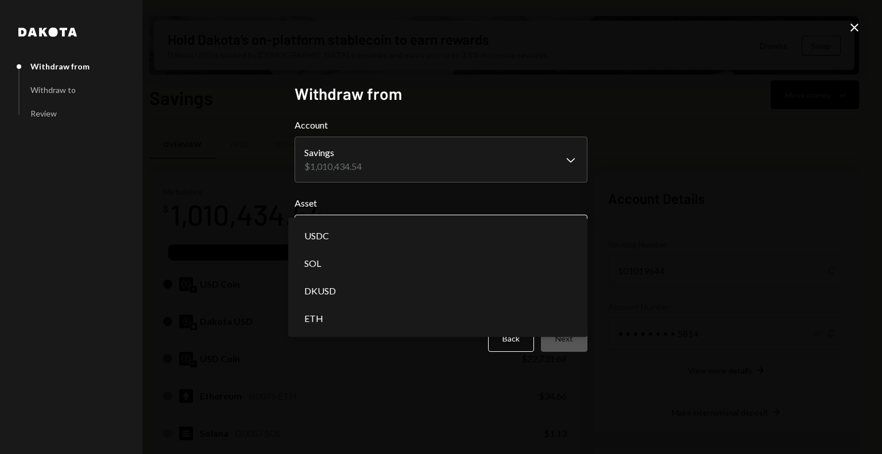
click at [495, 228] on body "M Monad Foundation Caret Down Home Home Inbox Inbox Activities Transactions Acc…" at bounding box center [441, 227] width 882 height 454
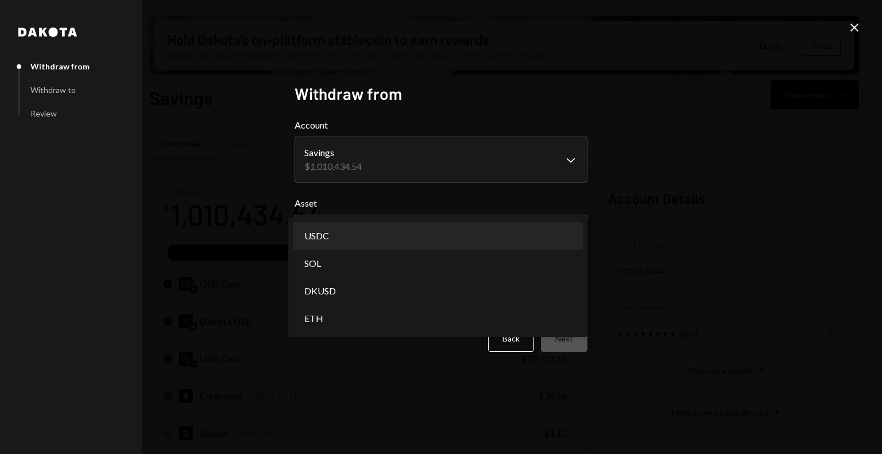
select select "****"
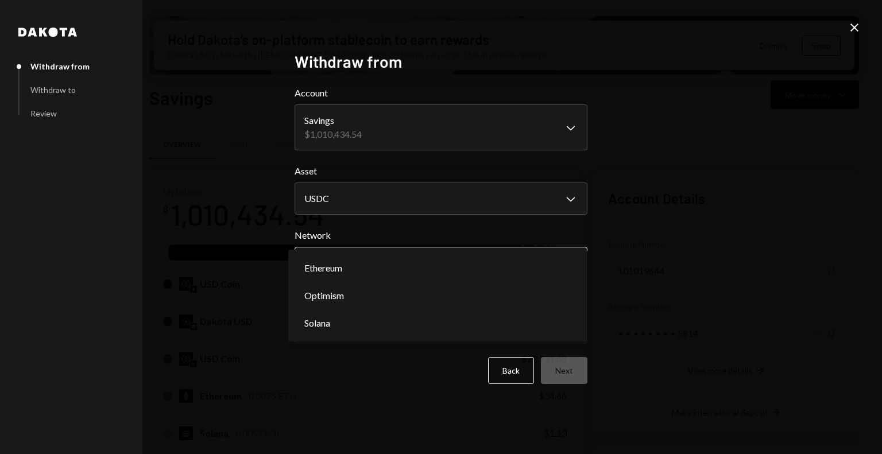
click at [438, 259] on body "M Monad Foundation Caret Down Home Home Inbox Inbox Activities Transactions Acc…" at bounding box center [441, 227] width 882 height 454
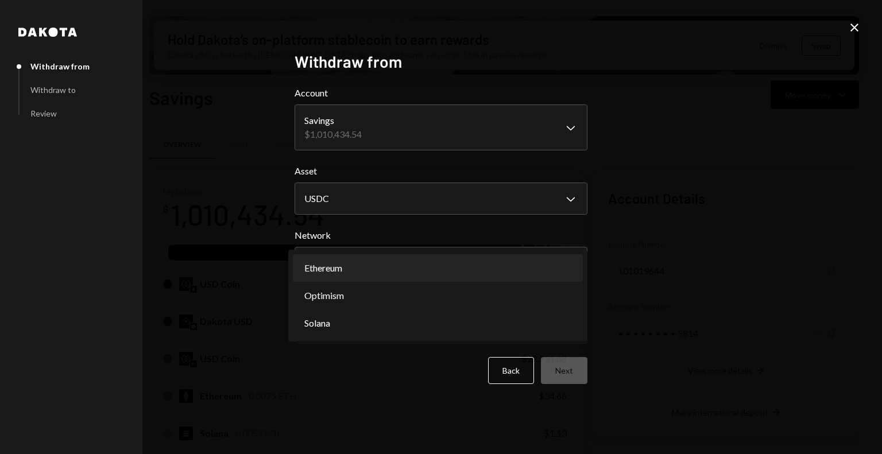
select select "**********"
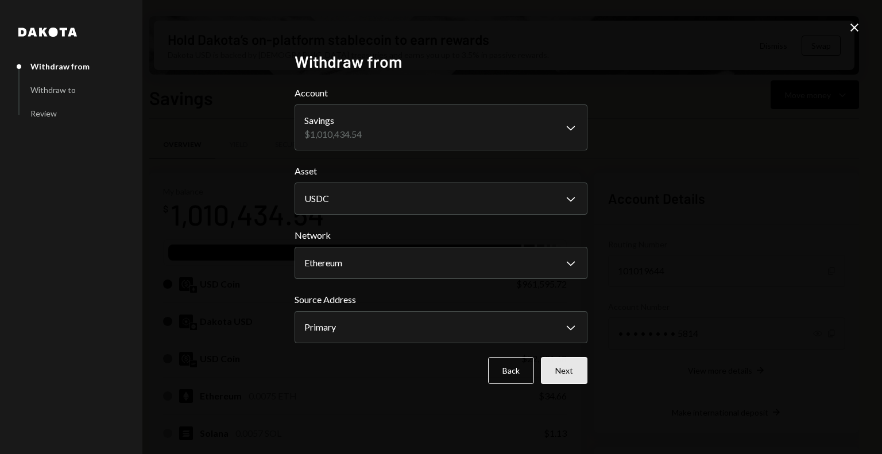
click at [562, 372] on button "Next" at bounding box center [564, 370] width 47 height 27
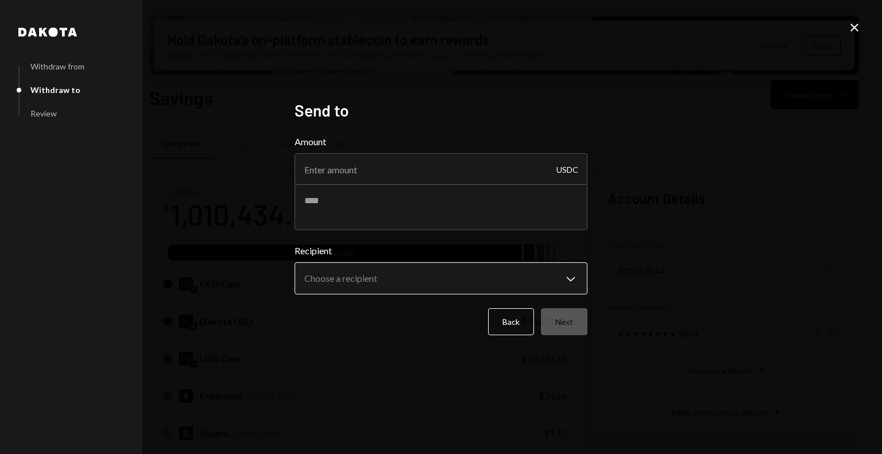
click at [527, 281] on body "M Monad Foundation Caret Down Home Home Inbox Inbox Activities Transactions Acc…" at bounding box center [441, 227] width 882 height 454
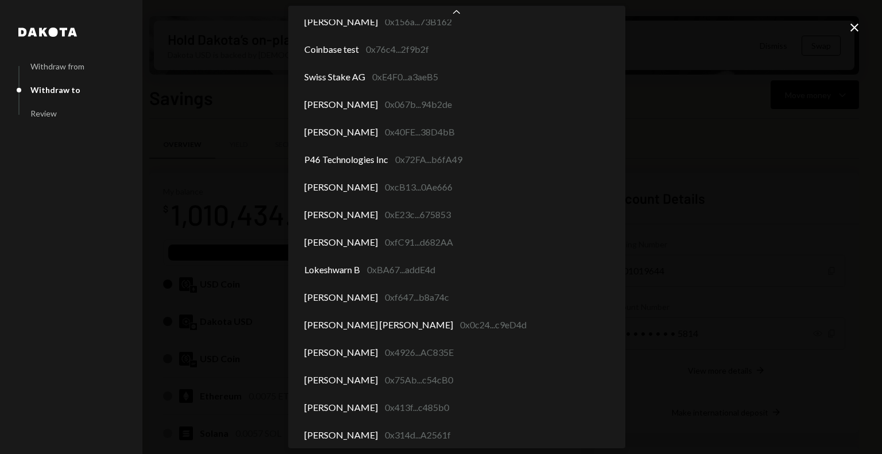
scroll to position [5011, 0]
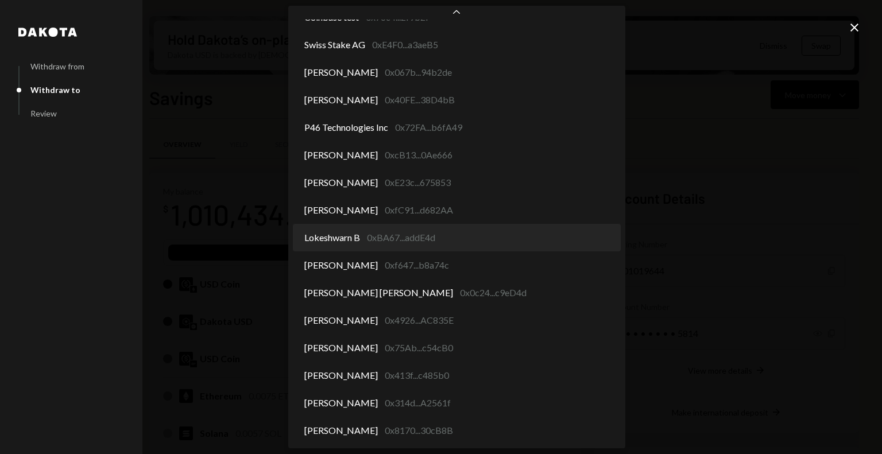
select select "**********"
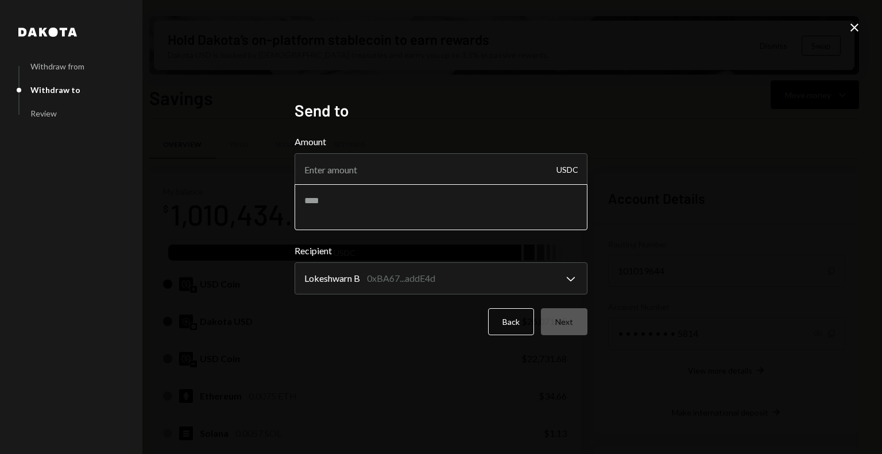
click at [323, 200] on textarea at bounding box center [441, 207] width 293 height 46
paste textarea "**********"
type textarea "**********"
click at [334, 179] on input "Amount" at bounding box center [441, 169] width 293 height 32
type input "390"
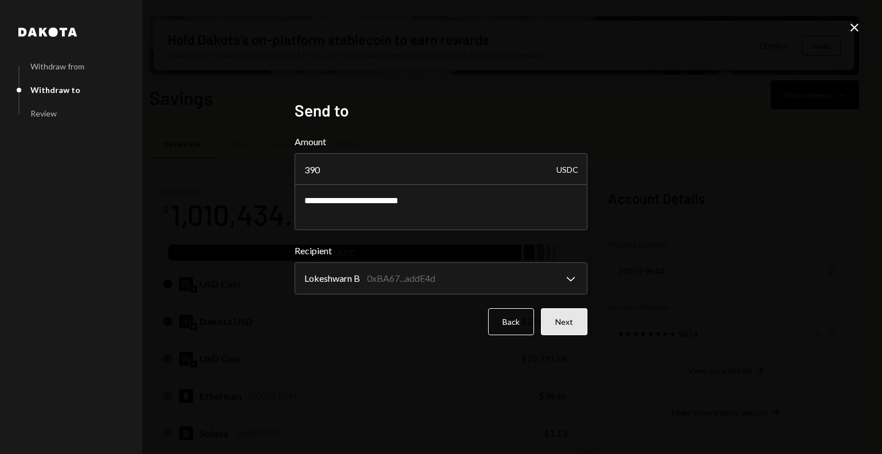
click at [564, 326] on button "Next" at bounding box center [564, 321] width 47 height 27
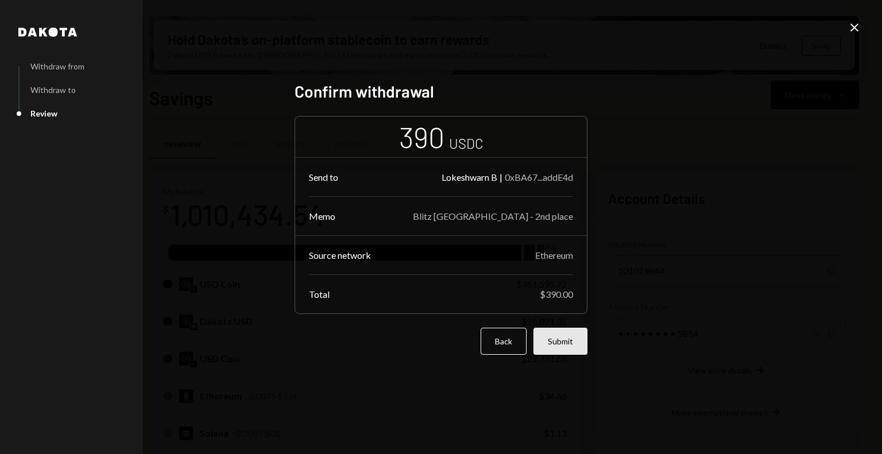
click at [551, 340] on button "Submit" at bounding box center [561, 341] width 54 height 27
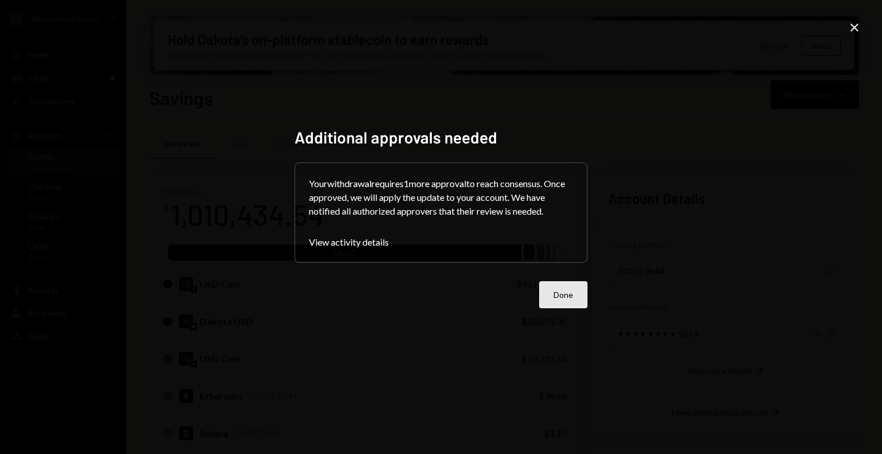
click at [571, 298] on button "Done" at bounding box center [563, 294] width 48 height 27
